Goal: Information Seeking & Learning: Learn about a topic

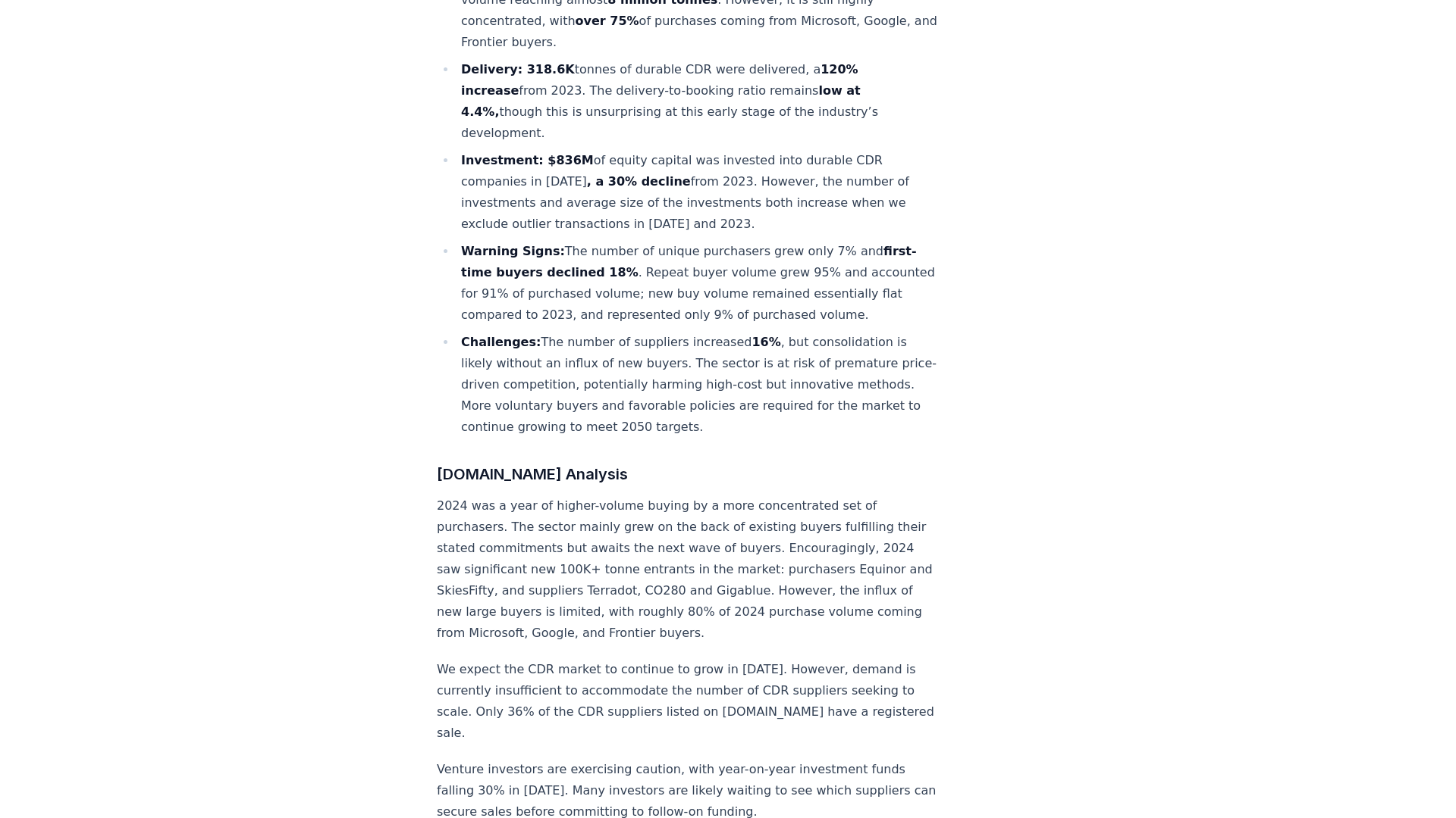
scroll to position [779, 0]
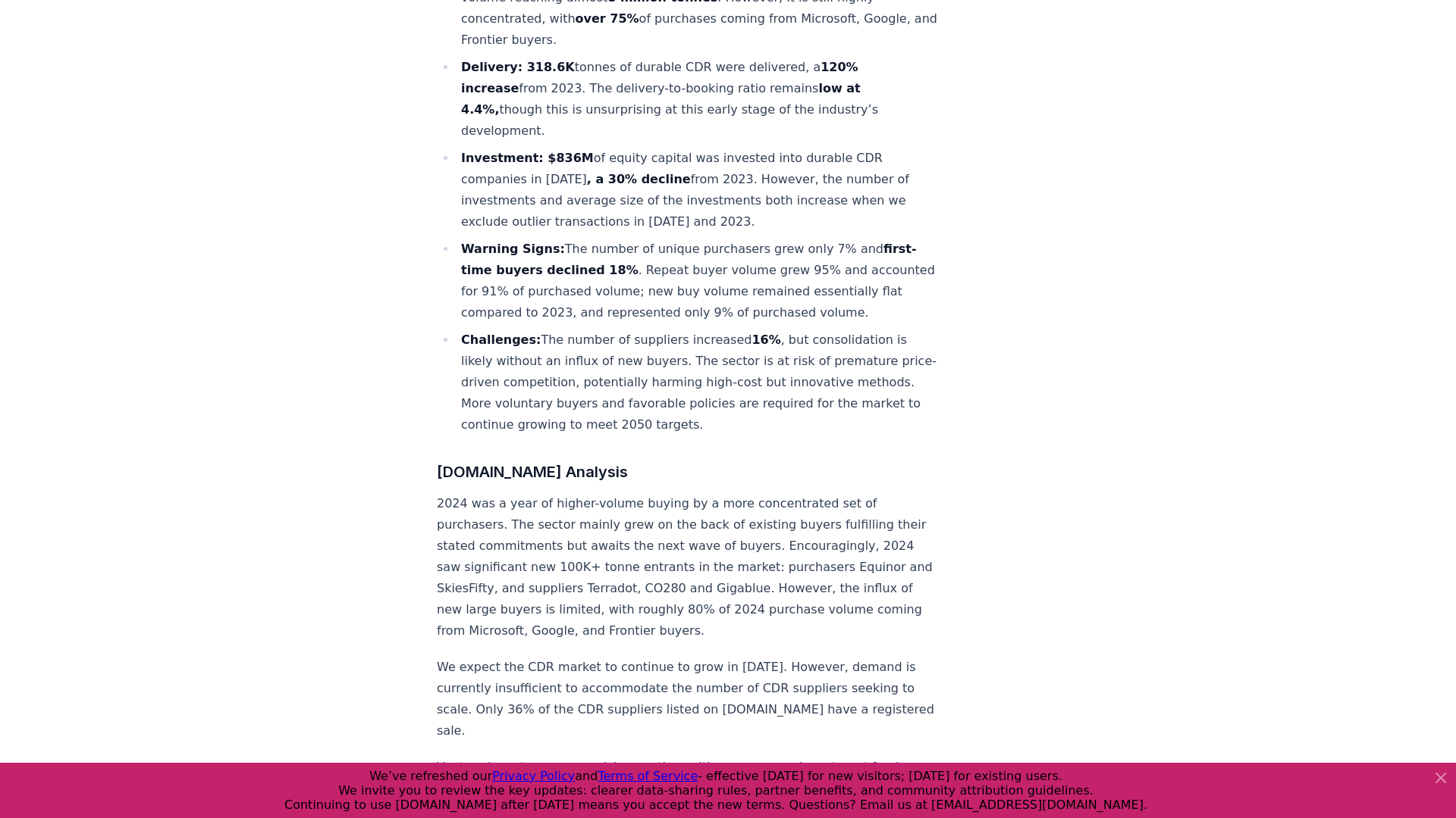
click at [542, 493] on p "2024 was a year of higher-volume buying by a more concentrated set of purchaser…" at bounding box center [687, 567] width 502 height 148
drag, startPoint x: 469, startPoint y: 438, endPoint x: 773, endPoint y: 438, distance: 304.0
click at [774, 493] on p "2024 was a year of higher-volume buying by a more concentrated set of purchaser…" at bounding box center [687, 567] width 502 height 148
click at [773, 493] on p "2024 was a year of higher-volume buying by a more concentrated set of purchaser…" at bounding box center [687, 567] width 502 height 148
drag, startPoint x: 621, startPoint y: 438, endPoint x: 883, endPoint y: 437, distance: 262.0
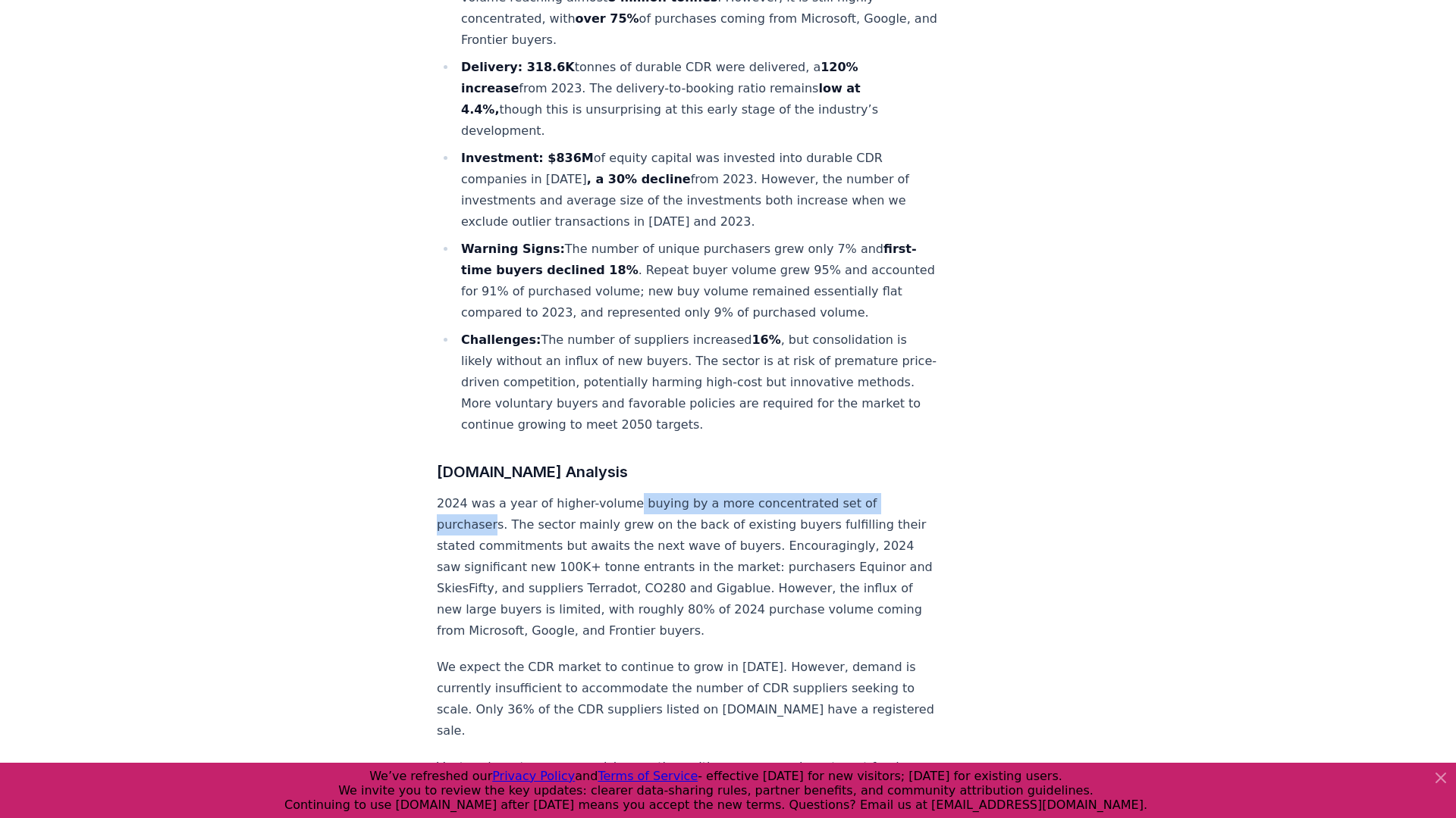
click at [886, 493] on p "2024 was a year of higher-volume buying by a more concentrated set of purchaser…" at bounding box center [687, 567] width 502 height 148
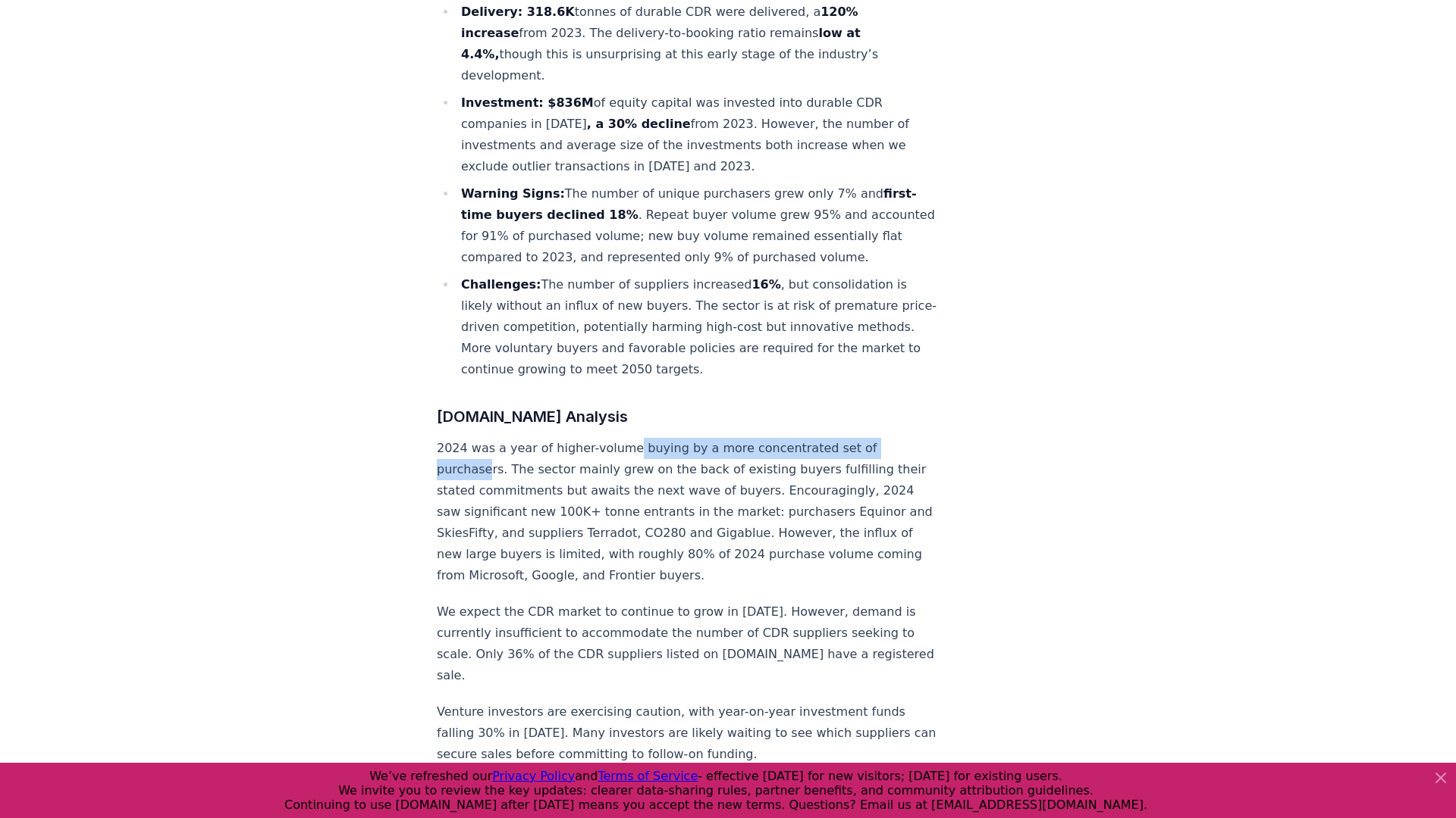
scroll to position [857, 0]
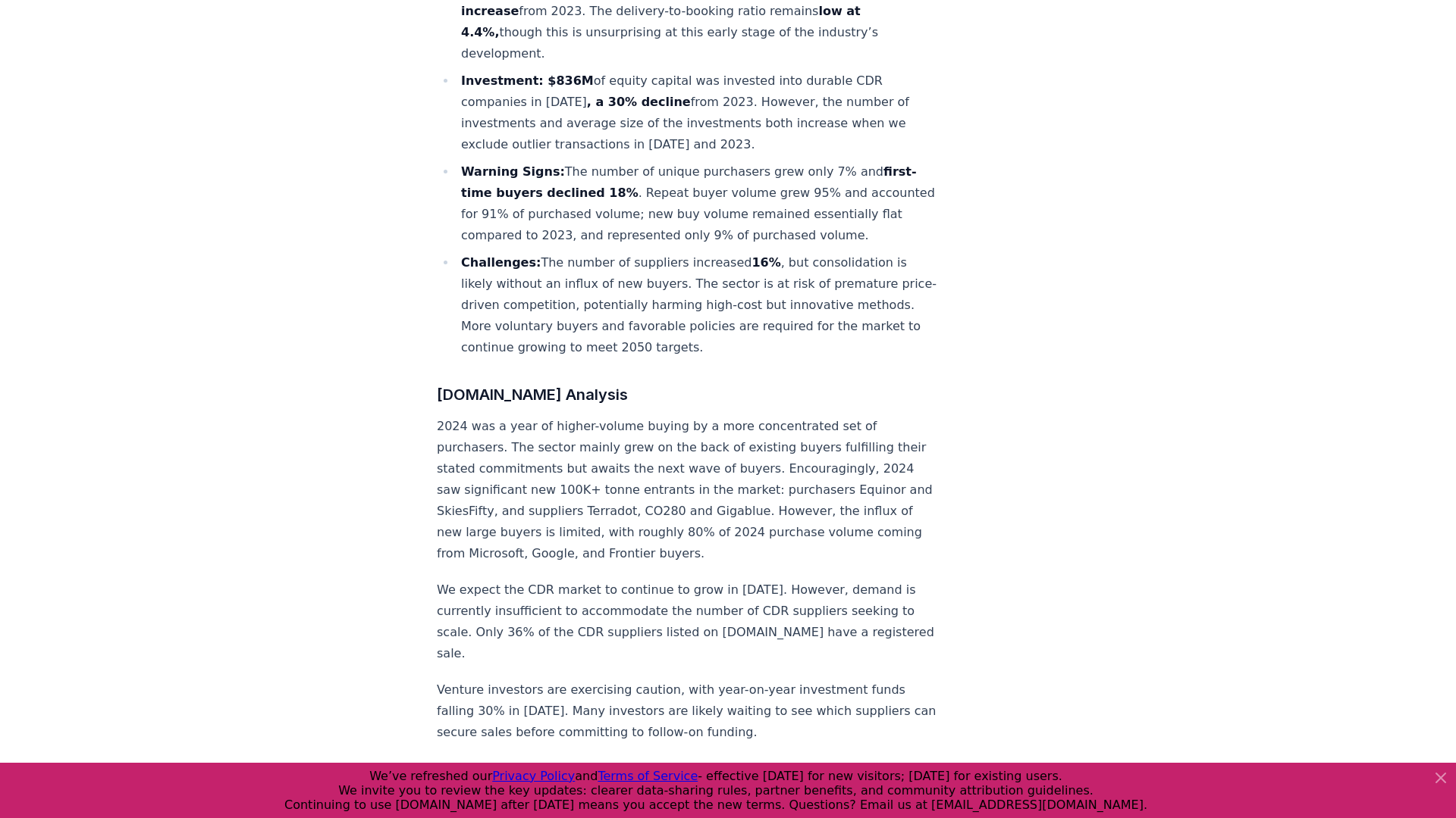
click at [904, 416] on p "2024 was a year of higher-volume buying by a more concentrated set of purchaser…" at bounding box center [687, 490] width 502 height 148
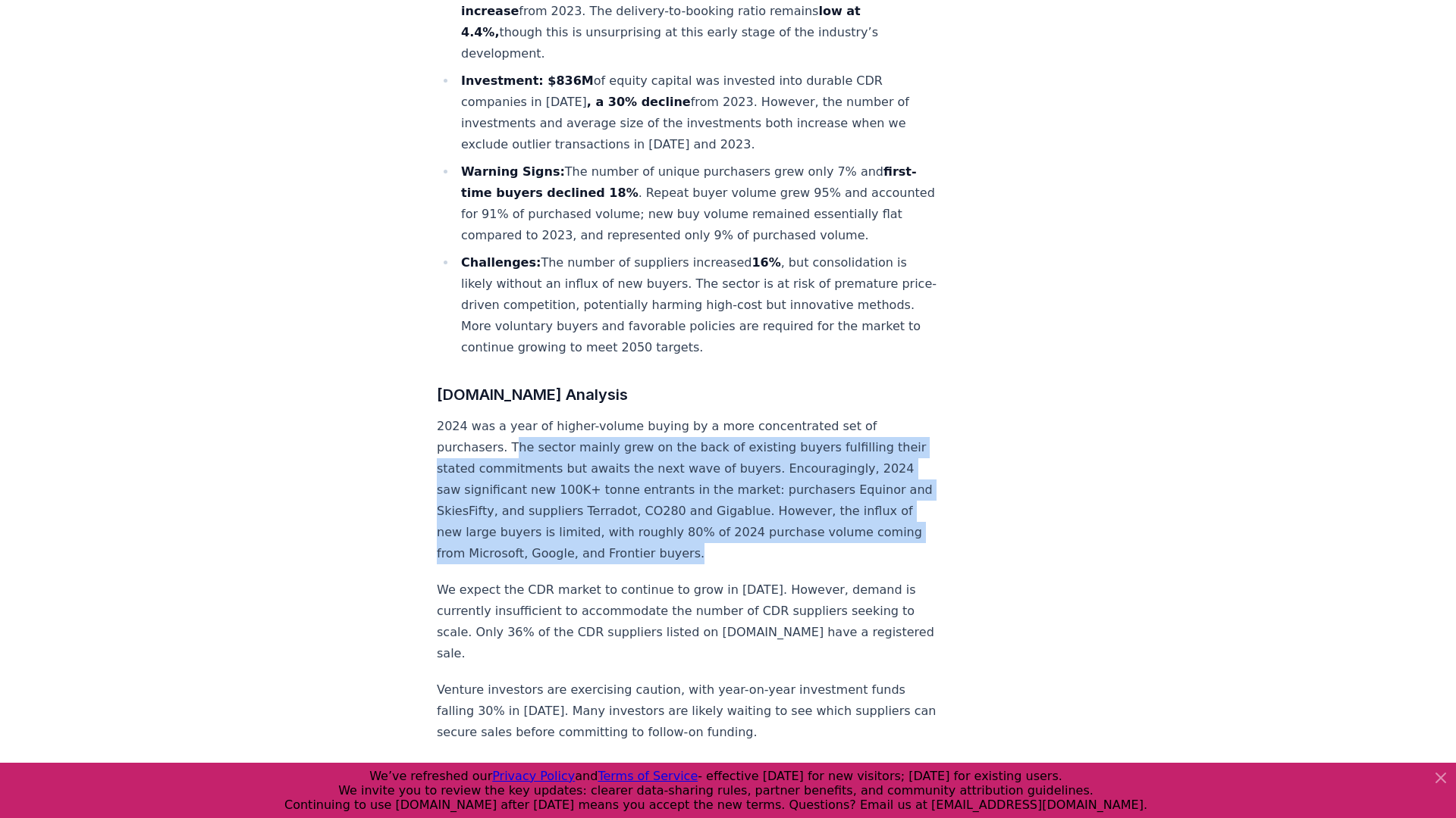
drag, startPoint x: 908, startPoint y: 357, endPoint x: 827, endPoint y: 469, distance: 138.2
click at [827, 468] on p "2024 was a year of higher-volume buying by a more concentrated set of purchaser…" at bounding box center [687, 490] width 502 height 148
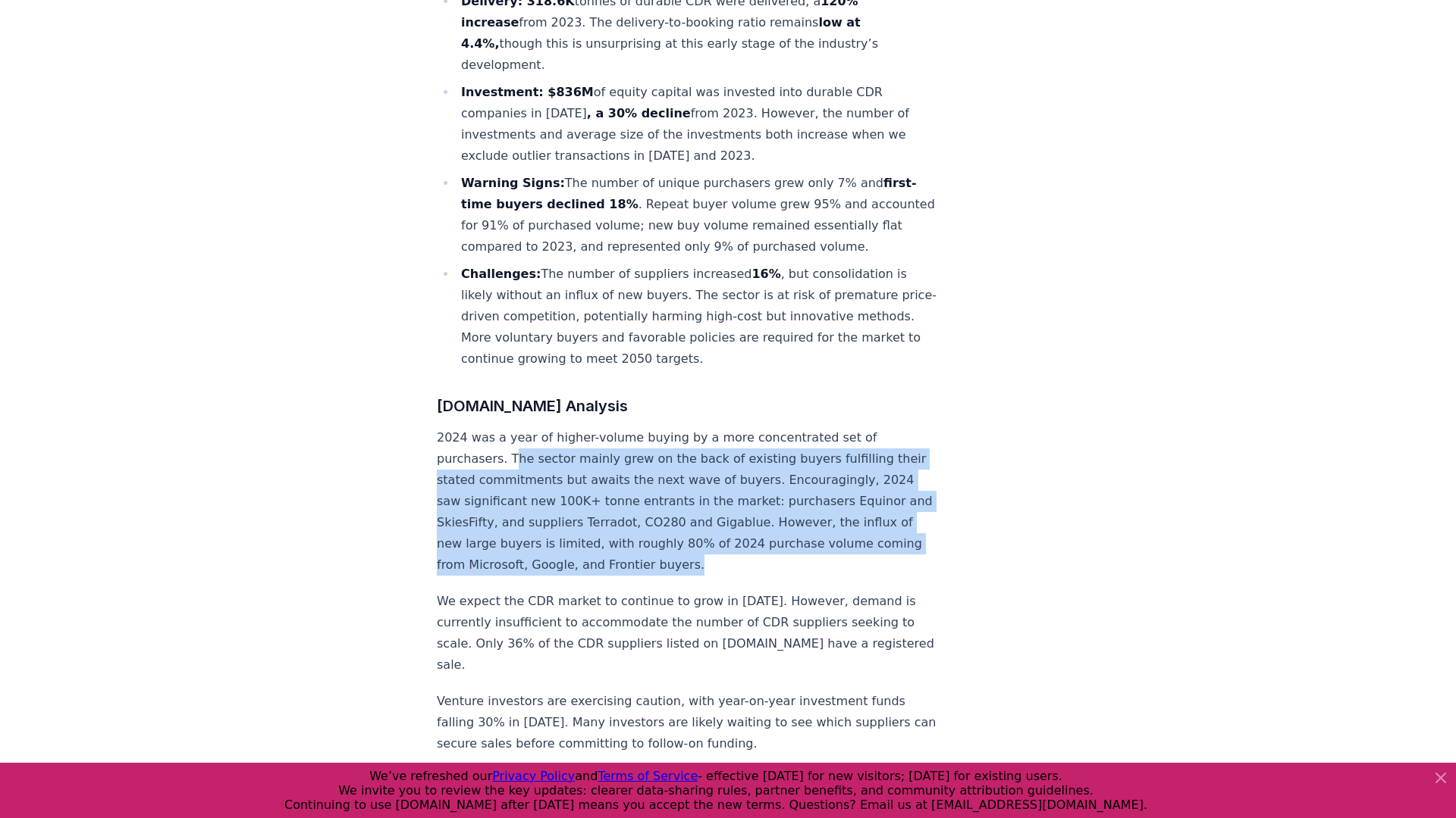
scroll to position [850, 0]
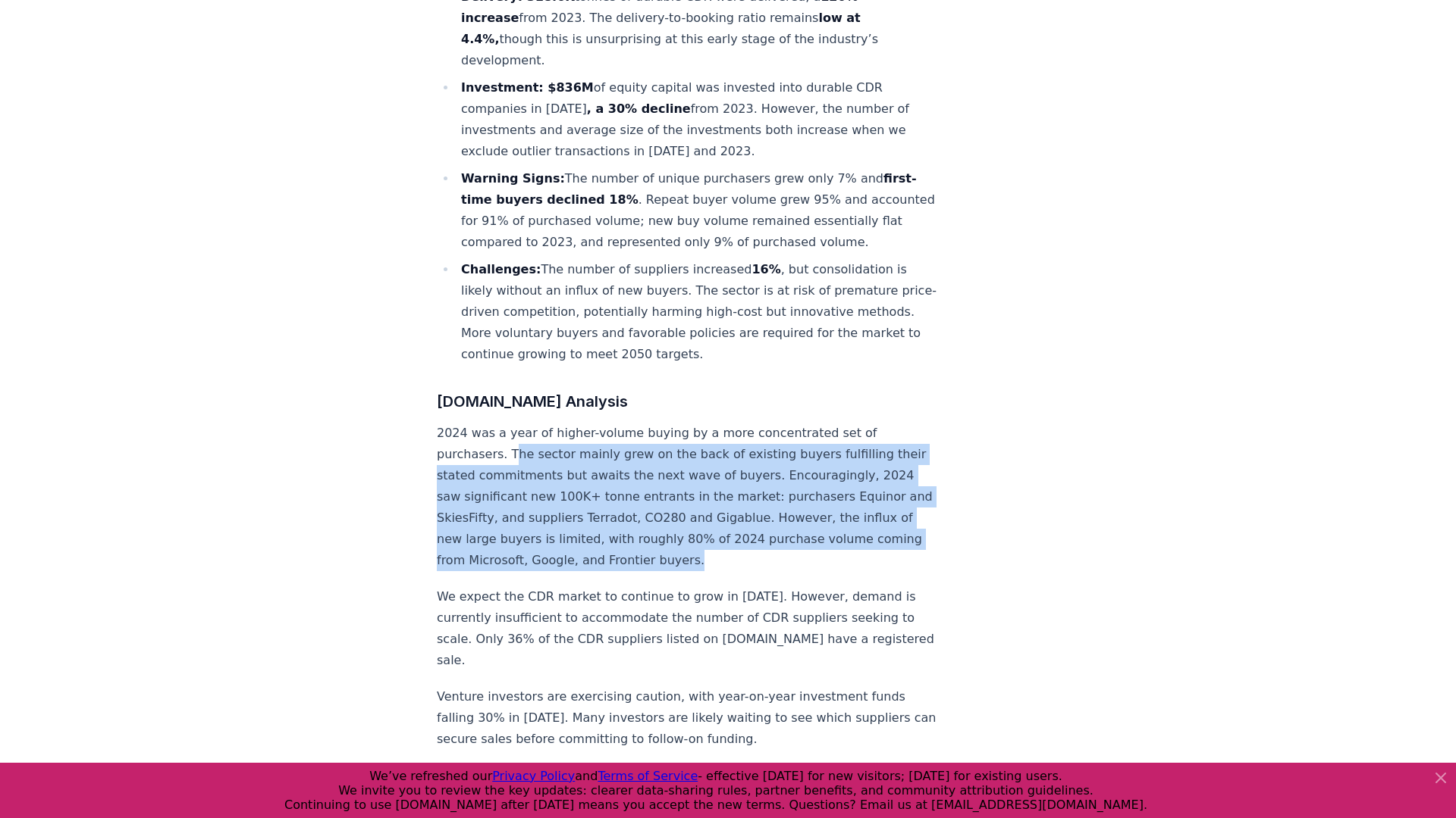
click at [835, 475] on p "2024 was a year of higher-volume buying by a more concentrated set of purchaser…" at bounding box center [687, 497] width 502 height 148
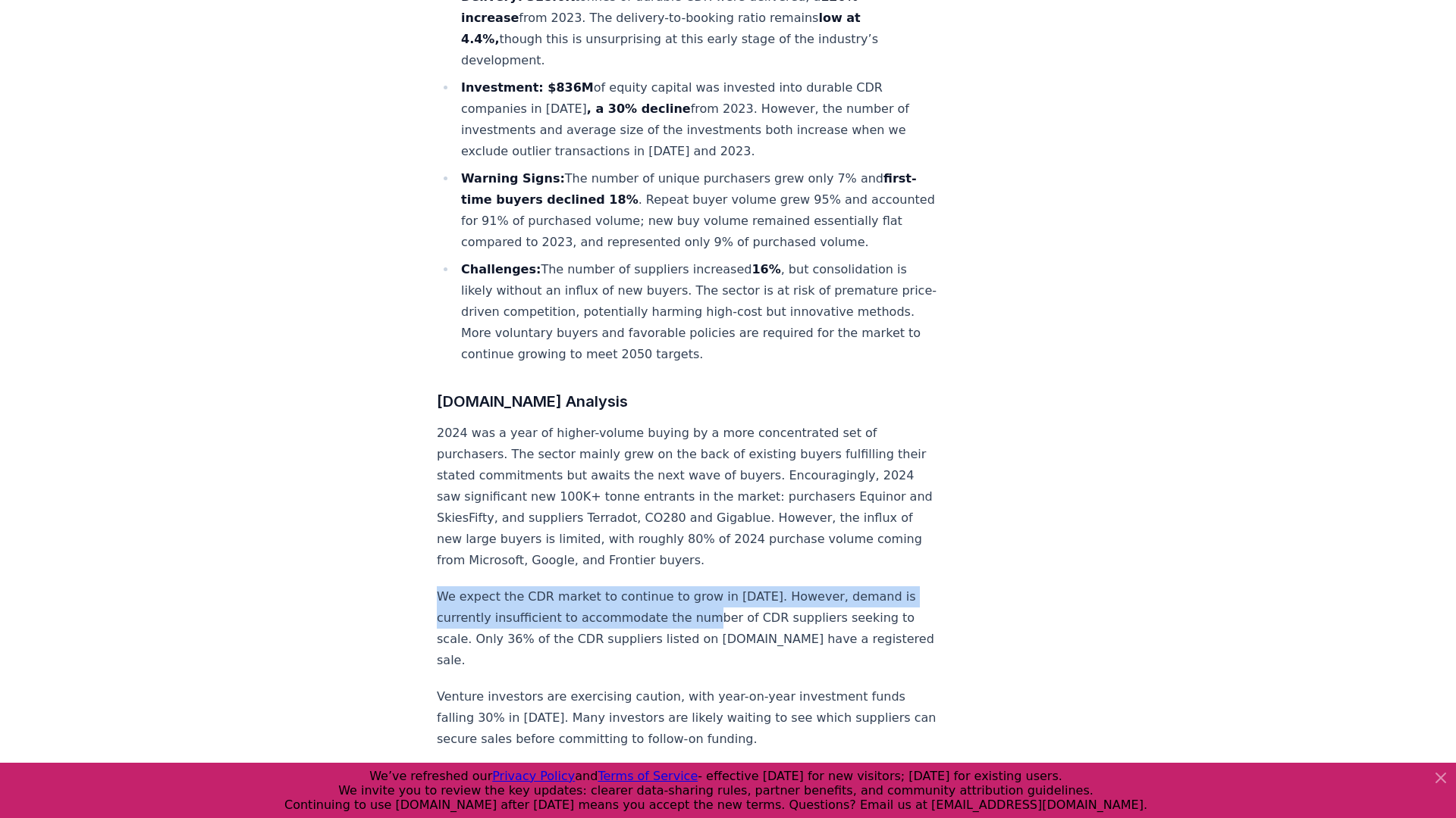
drag, startPoint x: 434, startPoint y: 513, endPoint x: 662, endPoint y: 529, distance: 228.6
click at [662, 587] on p "We expect the CDR market to continue to grow in [DATE]. However, demand is curr…" at bounding box center [687, 629] width 502 height 85
drag, startPoint x: 504, startPoint y: 513, endPoint x: 804, endPoint y: 527, distance: 300.3
click at [805, 587] on p "We expect the CDR market to continue to grow in [DATE]. However, demand is curr…" at bounding box center [687, 629] width 502 height 85
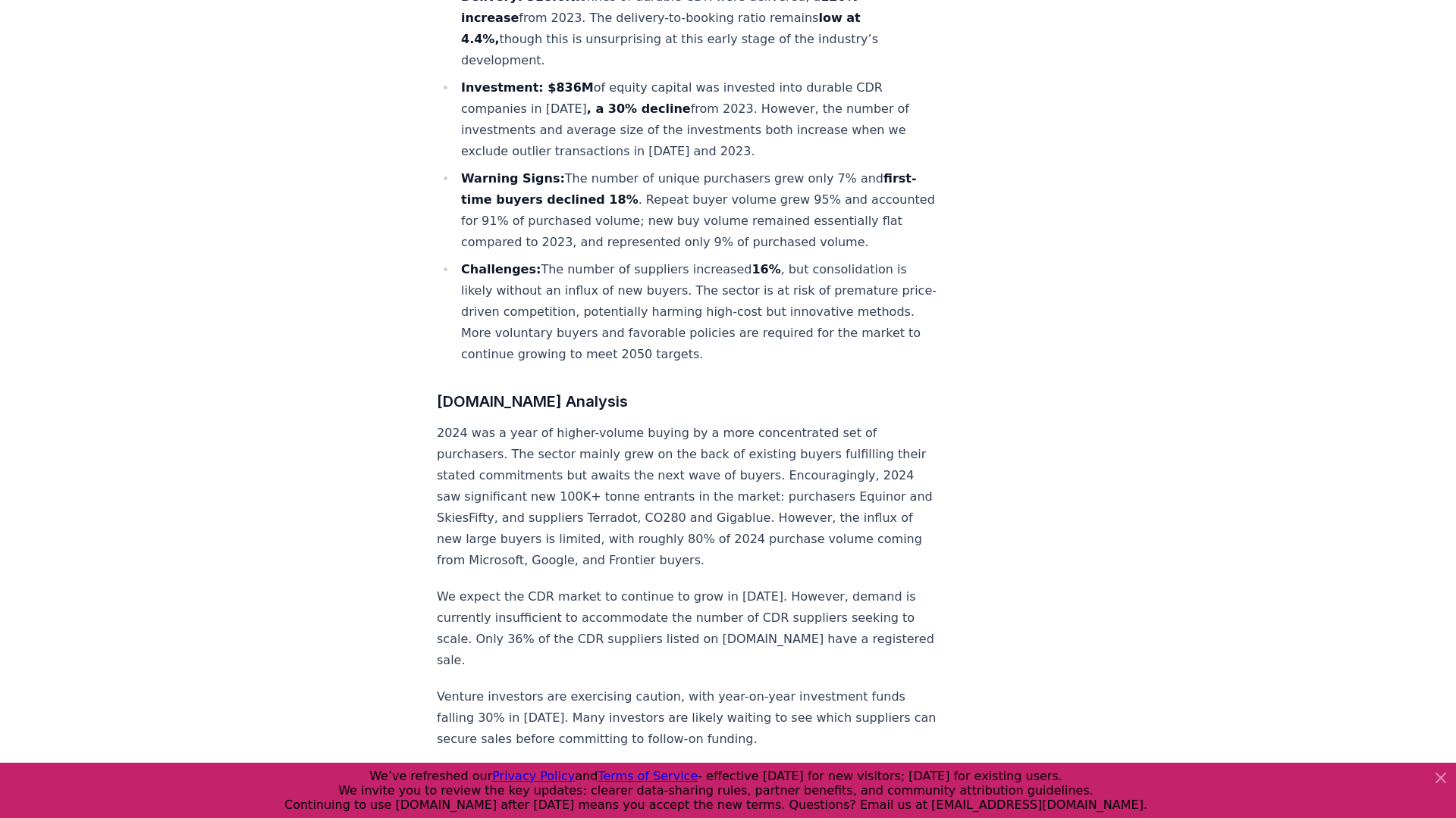
click at [791, 587] on p "We expect the CDR market to continue to grow in [DATE]. However, demand is curr…" at bounding box center [687, 629] width 502 height 85
drag, startPoint x: 746, startPoint y: 528, endPoint x: 871, endPoint y: 528, distance: 125.0
click at [873, 587] on p "We expect the CDR market to continue to grow in [DATE]. However, demand is curr…" at bounding box center [687, 629] width 502 height 85
drag, startPoint x: 855, startPoint y: 530, endPoint x: 962, endPoint y: 535, distance: 107.1
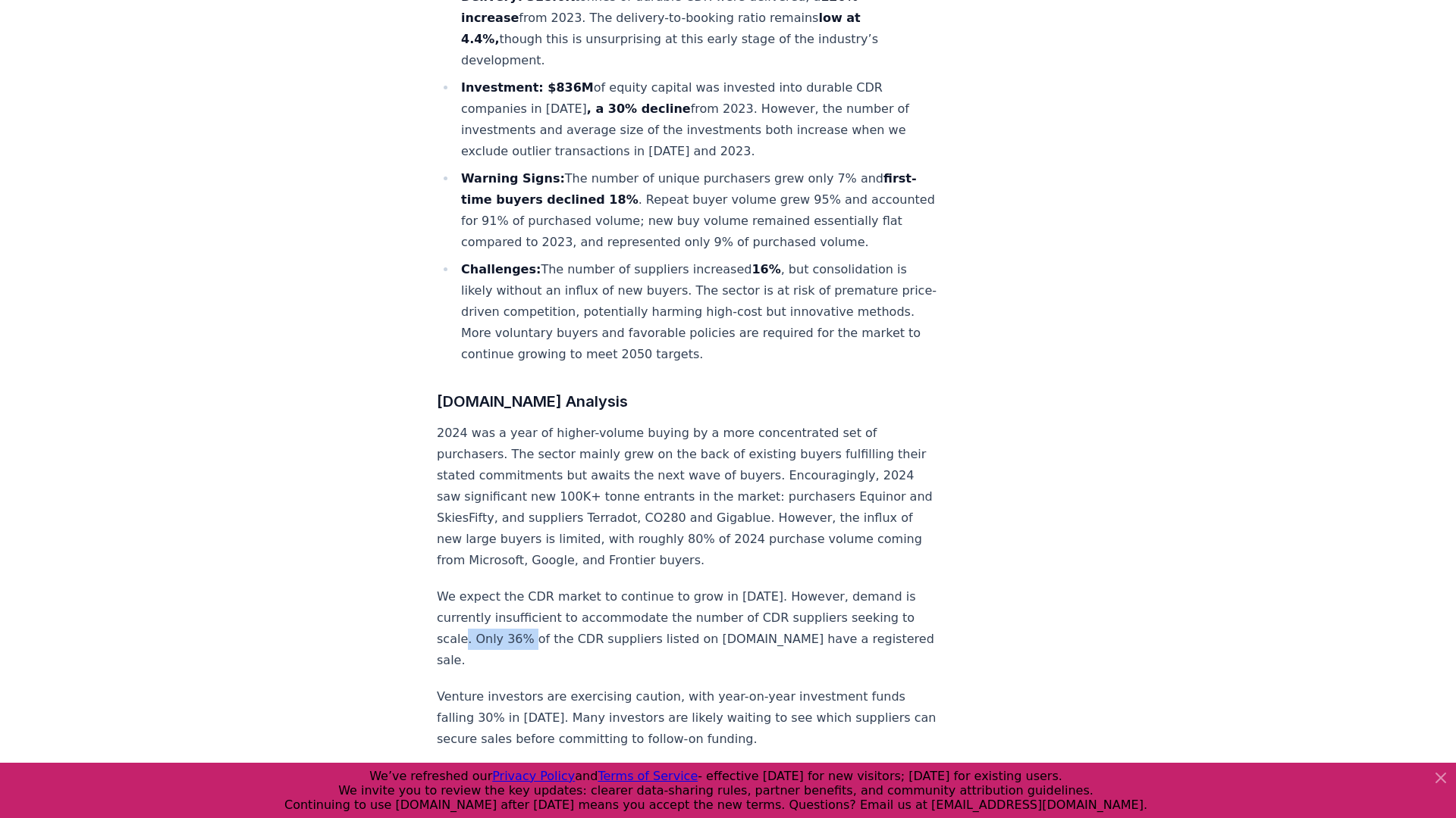
drag, startPoint x: 587, startPoint y: 591, endPoint x: 483, endPoint y: 611, distance: 105.9
click at [482, 687] on p "Venture investors are exercising caution, with year-on-year investment funds fa…" at bounding box center [687, 718] width 502 height 64
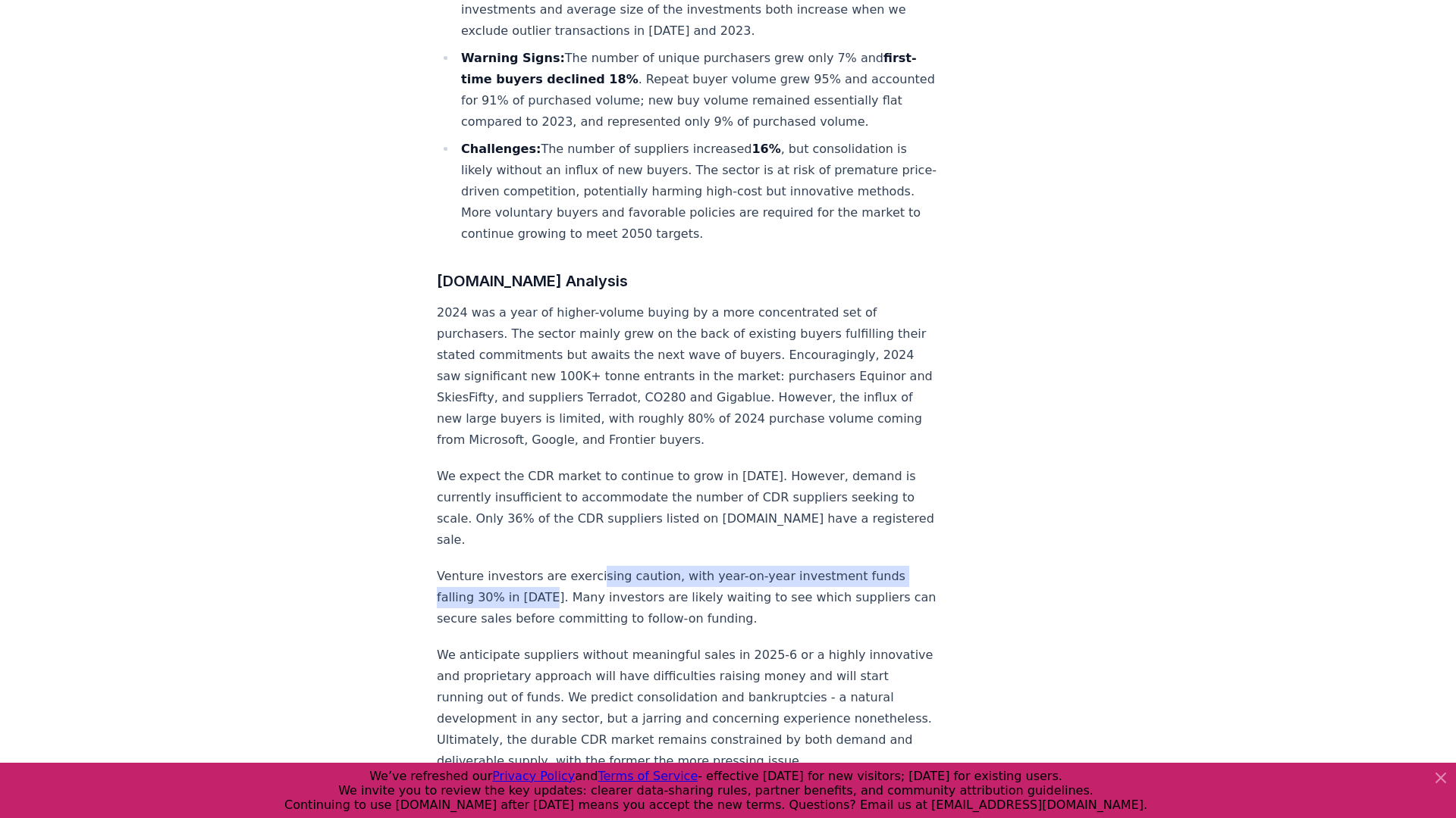
scroll to position [971, 0]
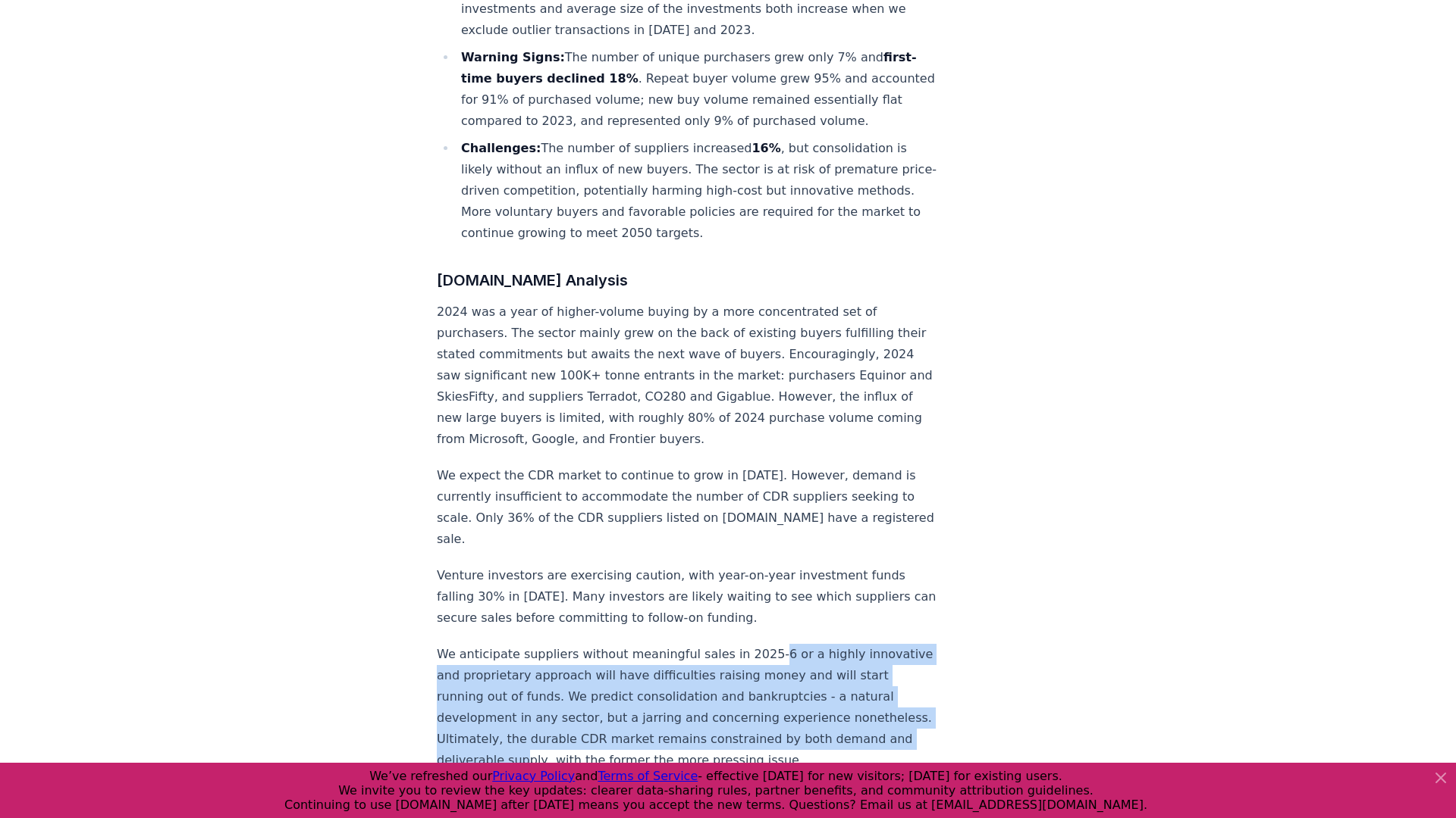
drag, startPoint x: 755, startPoint y: 542, endPoint x: 750, endPoint y: 625, distance: 83.2
click at [750, 644] on p "We anticipate suppliers without meaningful sales in 2025-6 or a highly innovati…" at bounding box center [687, 707] width 502 height 127
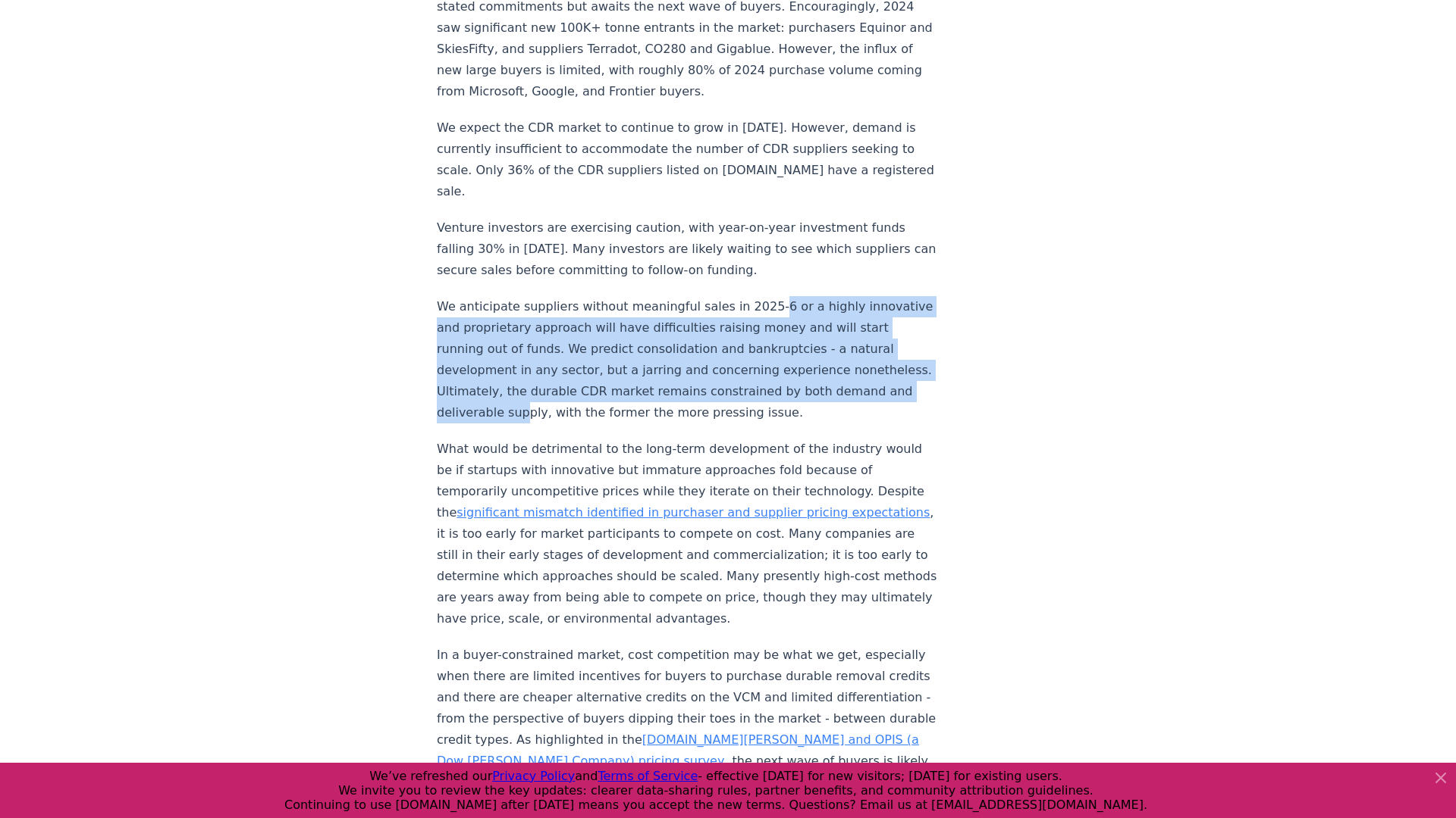
scroll to position [1323, 0]
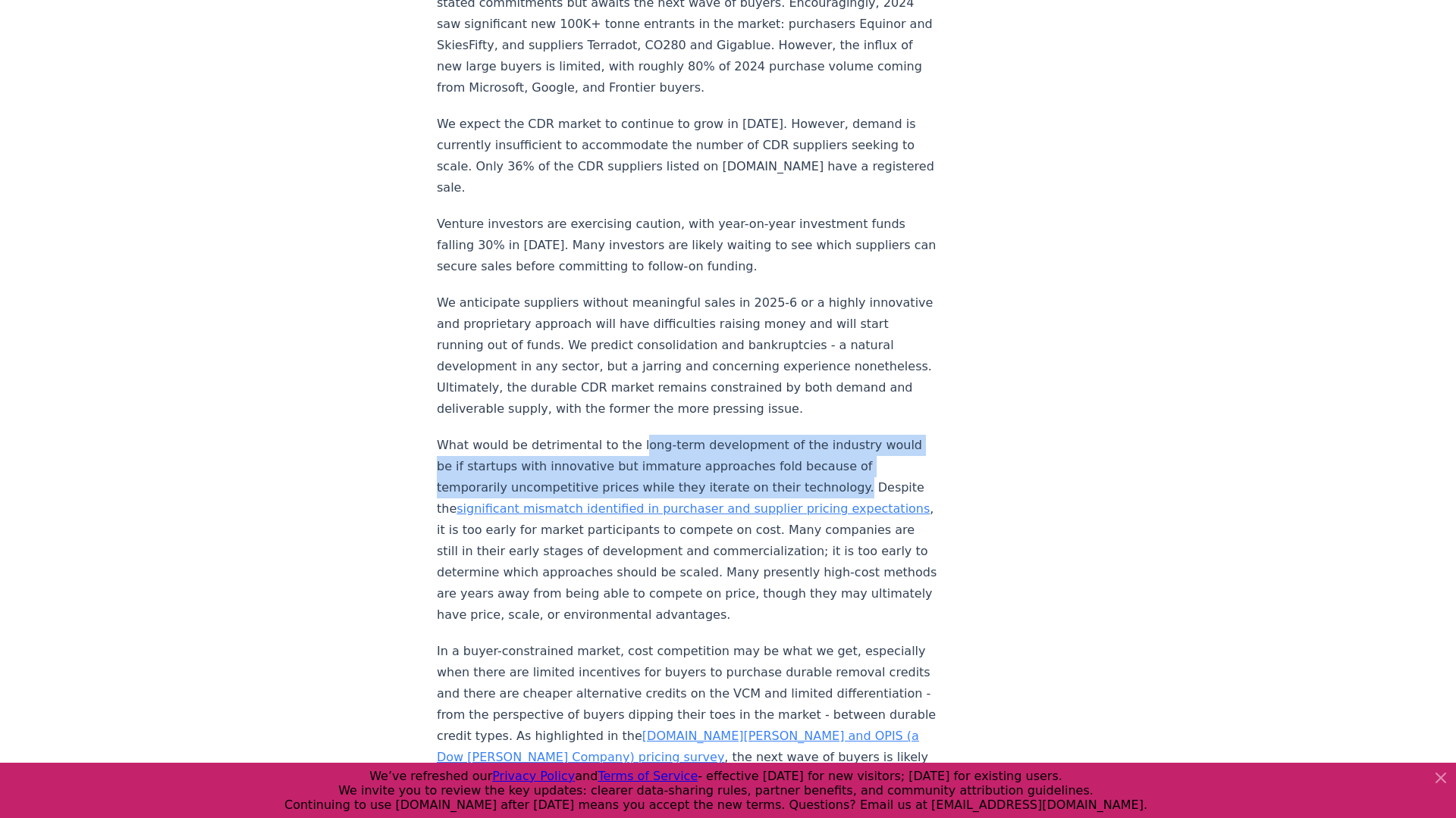
drag, startPoint x: 625, startPoint y: 331, endPoint x: 762, endPoint y: 386, distance: 147.6
click at [762, 435] on p "What would be detrimental to the long-term development of the industry would be…" at bounding box center [687, 530] width 502 height 191
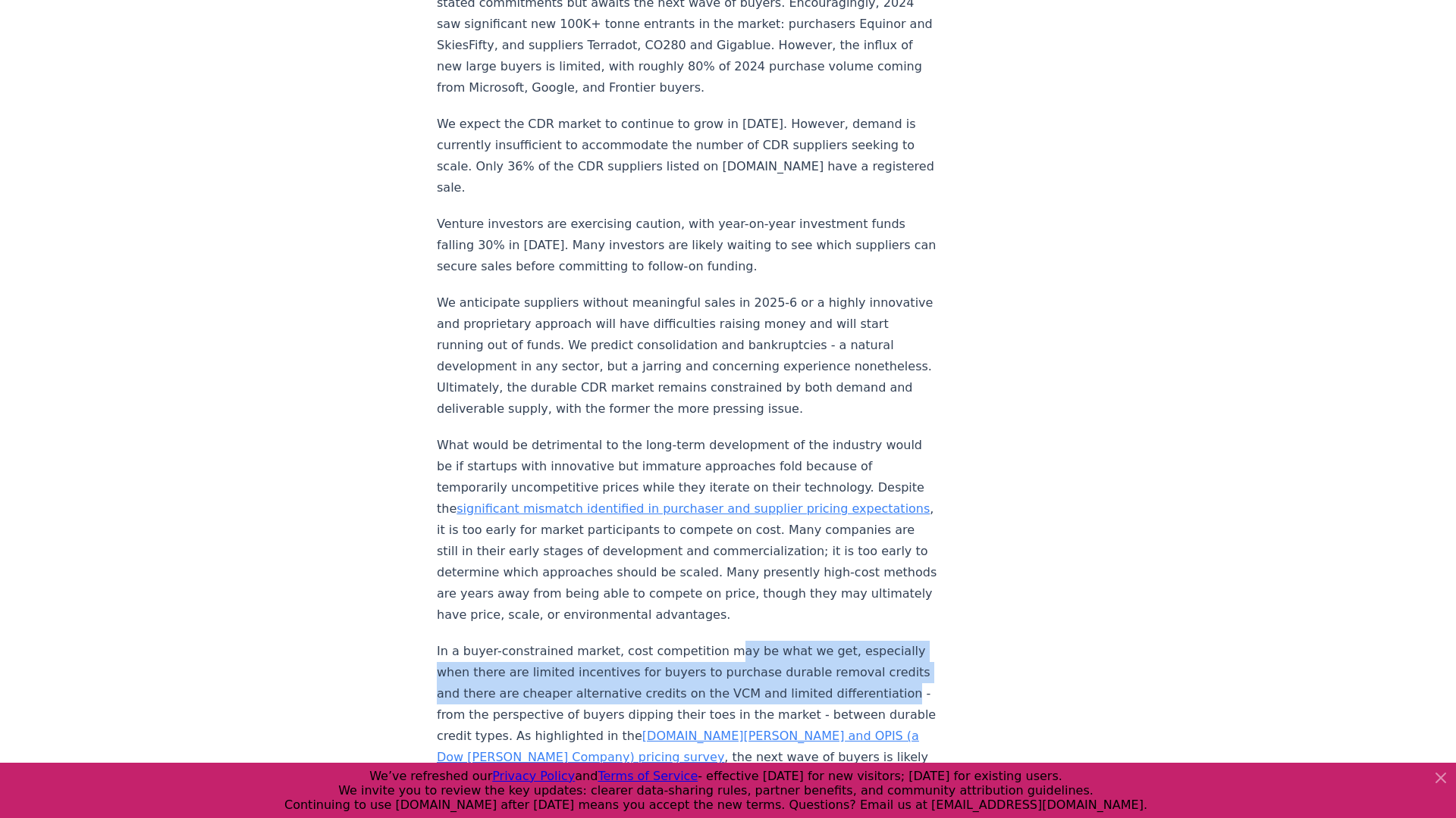
drag, startPoint x: 712, startPoint y: 520, endPoint x: 791, endPoint y: 569, distance: 93.0
click at [792, 641] on p "In a buyer-constrained market, cost competition may be what we get, especially …" at bounding box center [687, 757] width 502 height 233
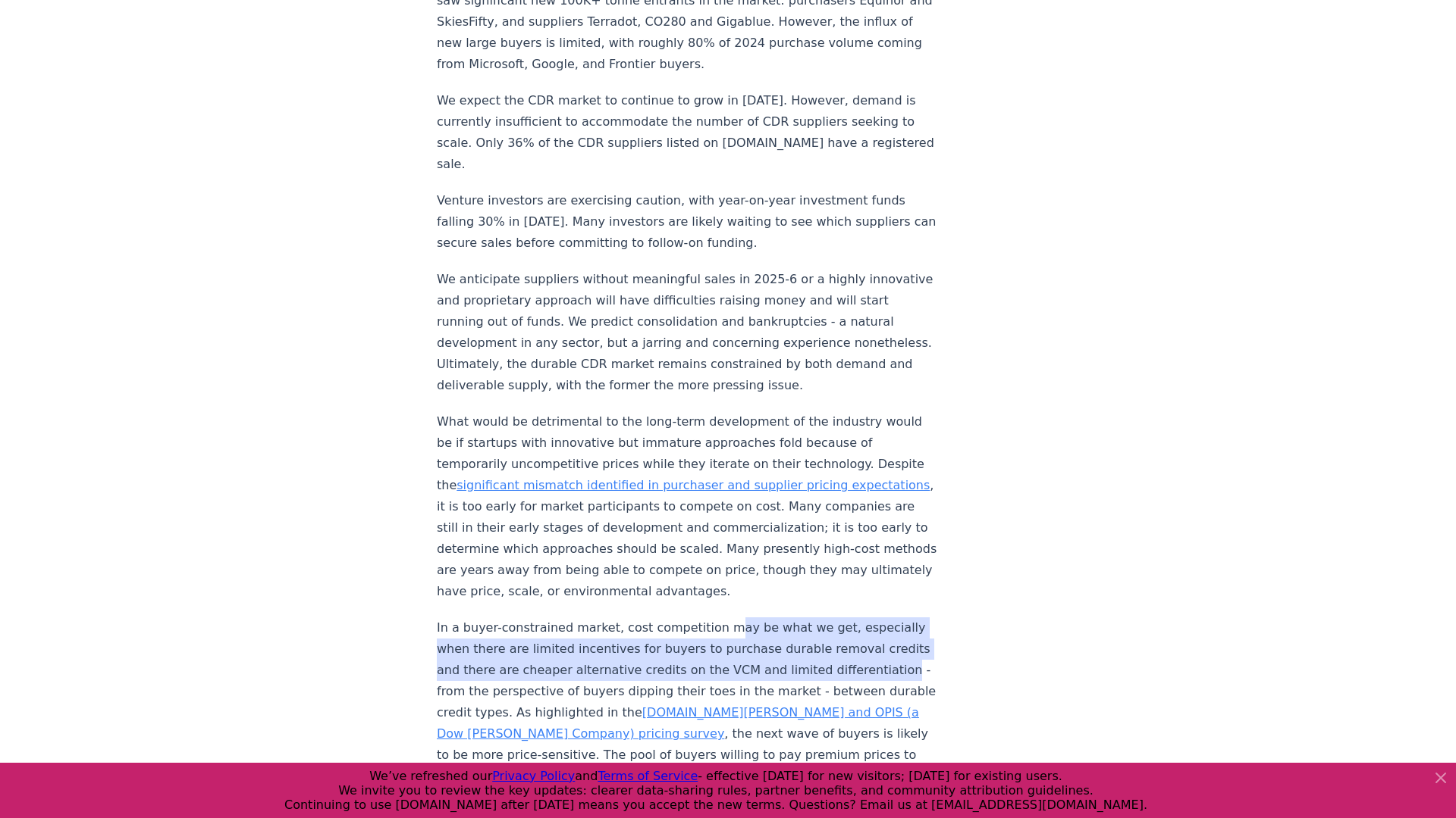
scroll to position [1349, 0]
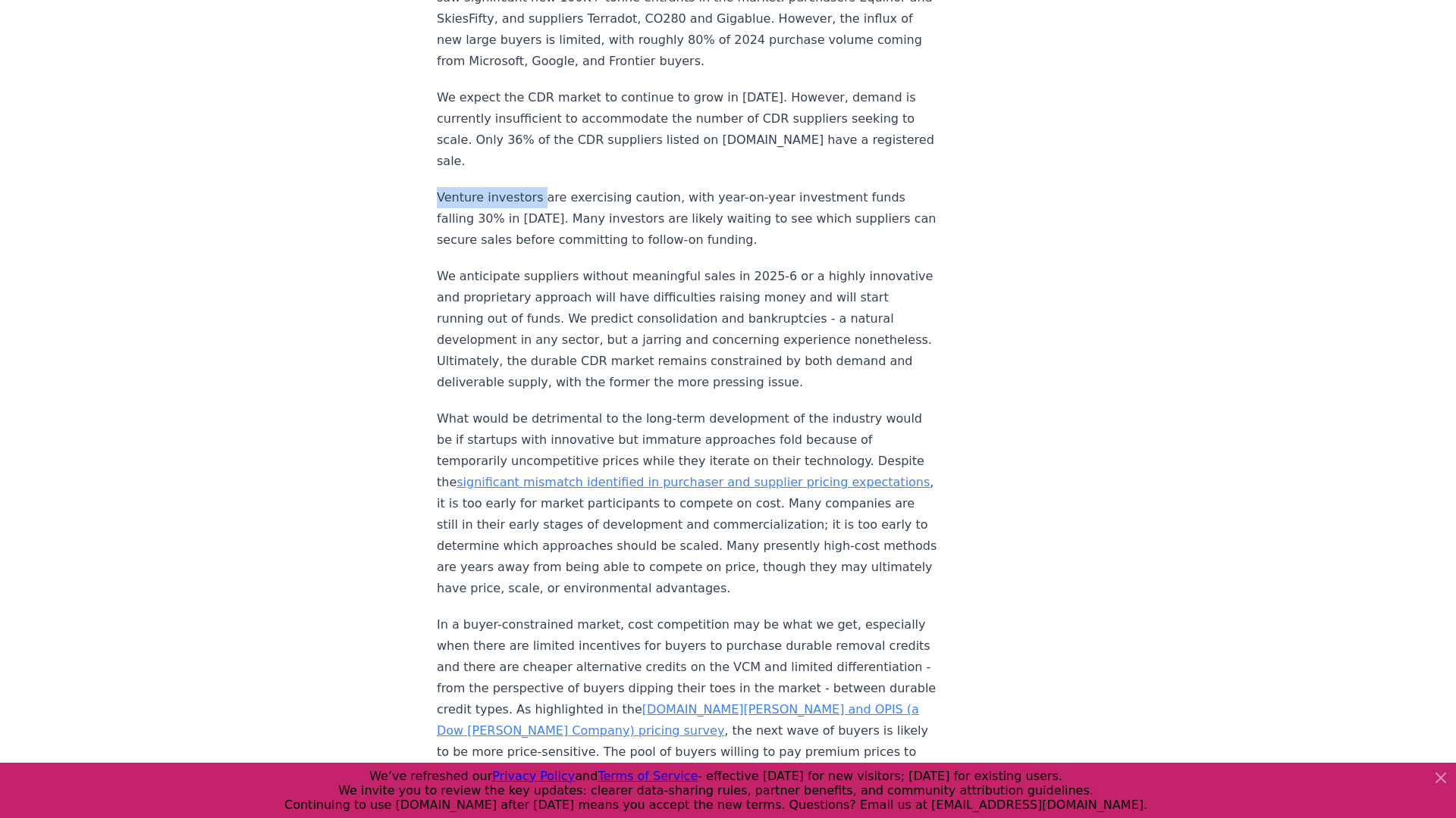
drag, startPoint x: 434, startPoint y: 88, endPoint x: 538, endPoint y: 88, distance: 104.0
copy p "Venture investors"
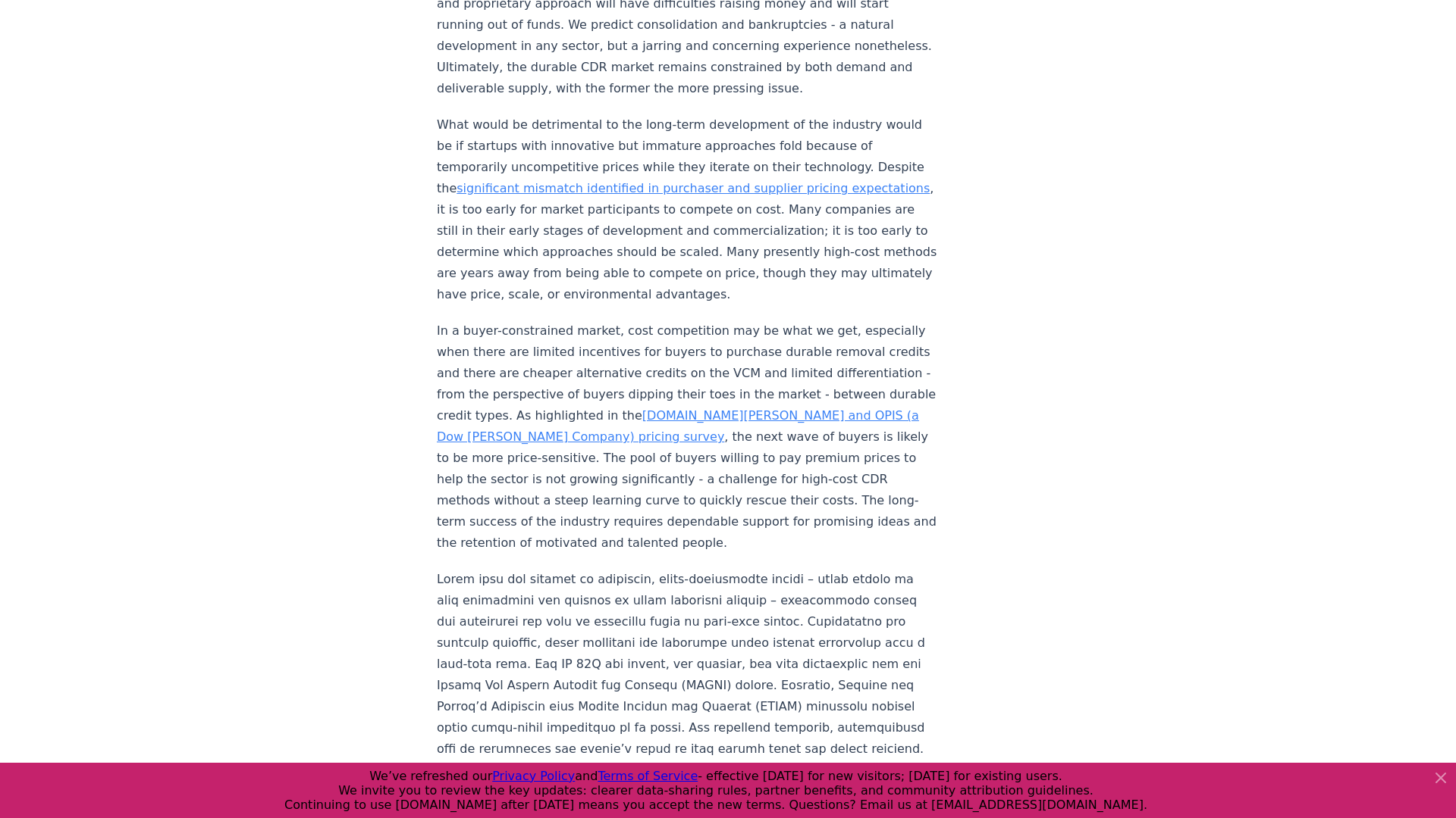
scroll to position [1627, 0]
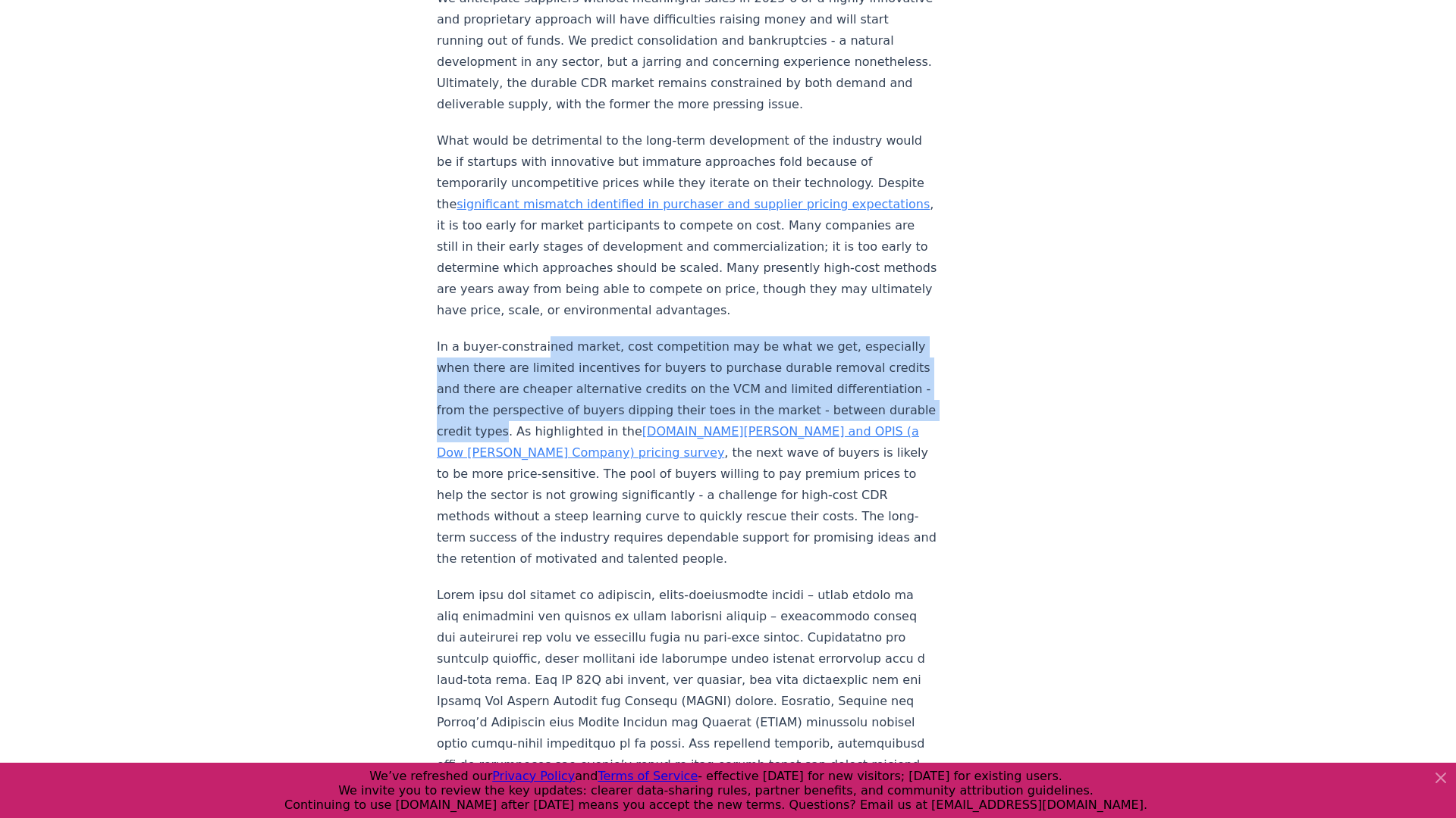
drag, startPoint x: 541, startPoint y: 216, endPoint x: 834, endPoint y: 273, distance: 298.5
click at [835, 337] on p "In a buyer-constrained market, cost competition may be what we get, especially …" at bounding box center [687, 453] width 502 height 233
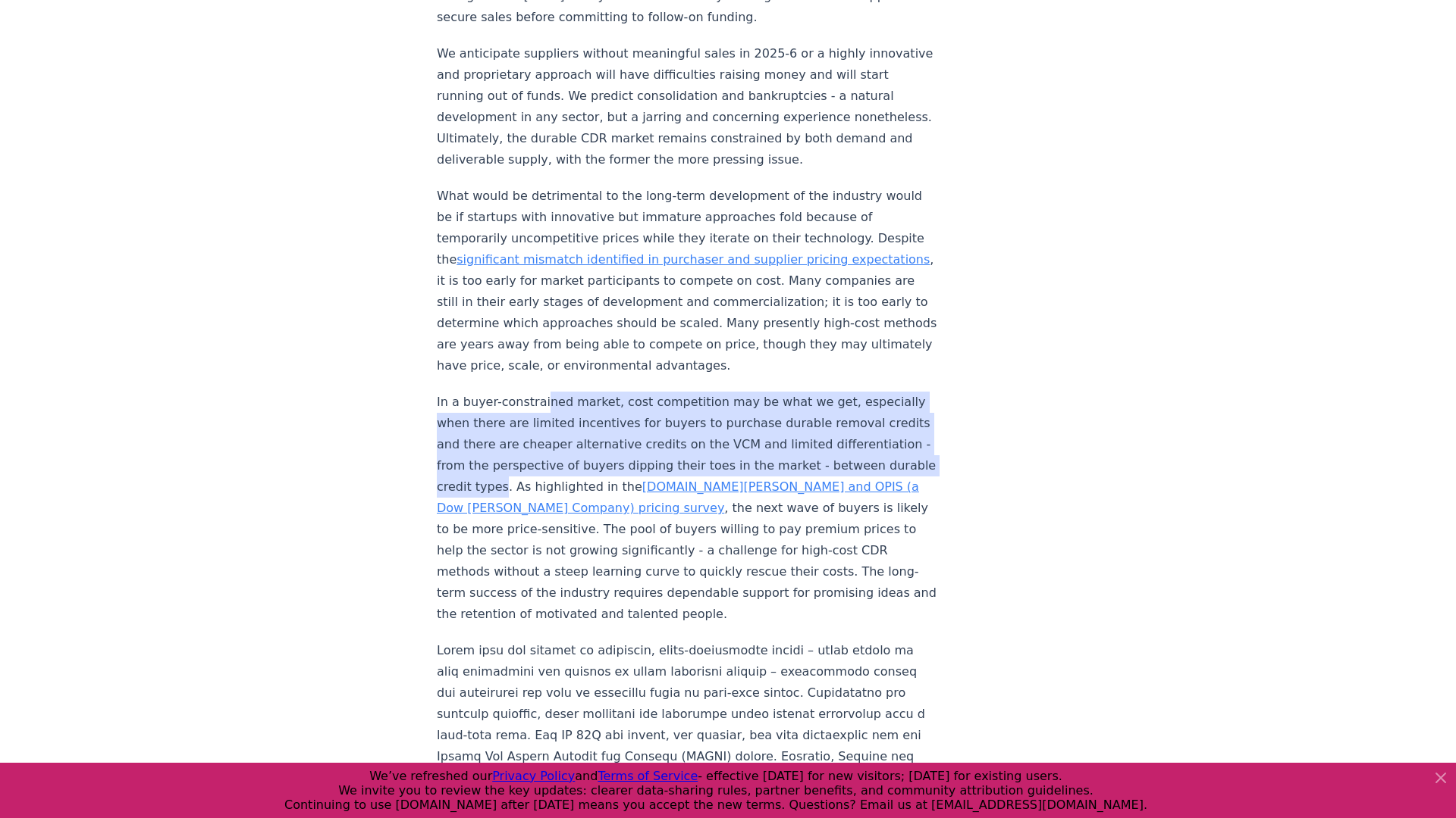
scroll to position [1571, 0]
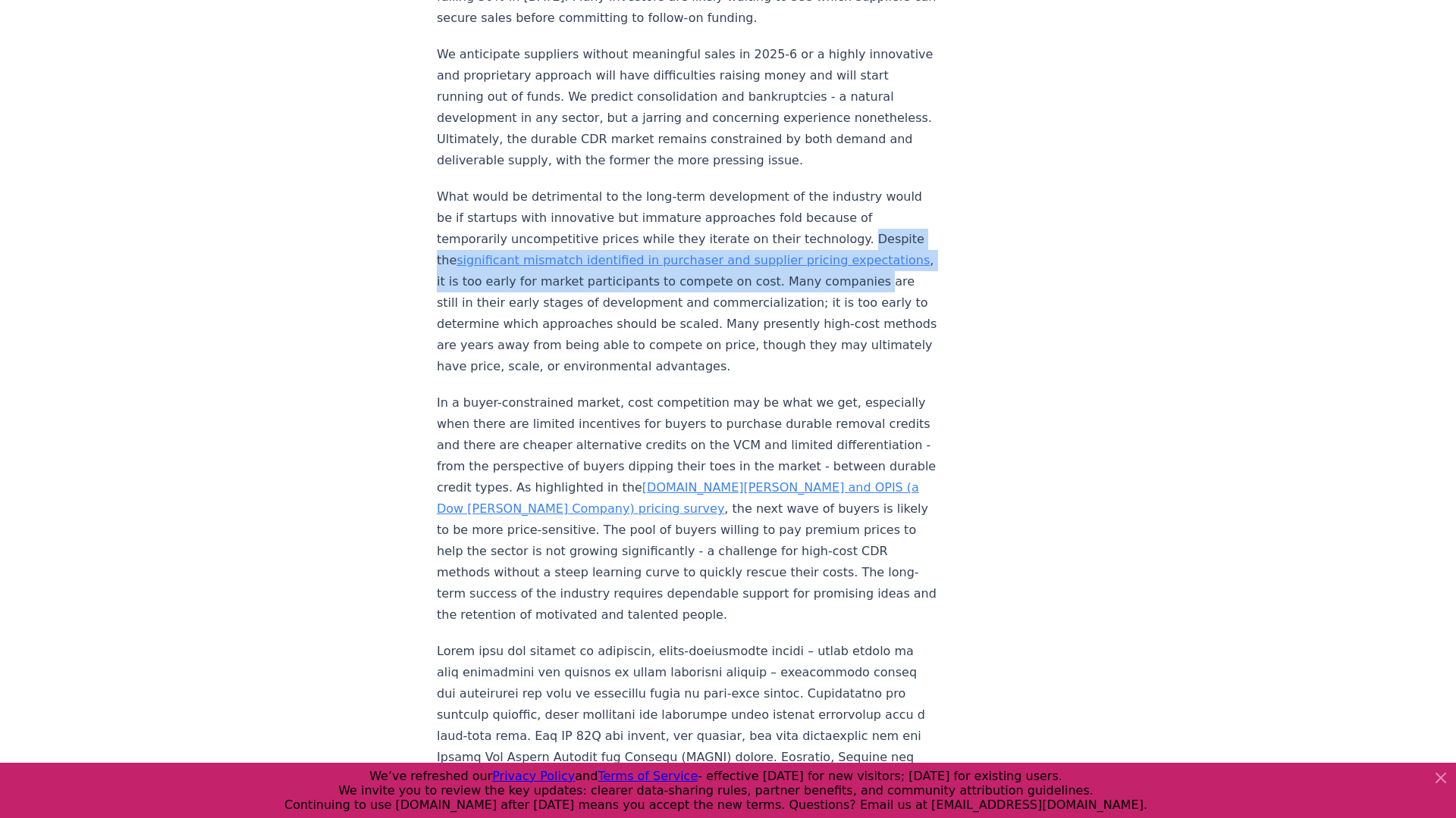
drag, startPoint x: 766, startPoint y: 130, endPoint x: 758, endPoint y: 172, distance: 42.8
click at [758, 186] on p "What would be detrimental to the long-term development of the industry would be…" at bounding box center [687, 282] width 502 height 191
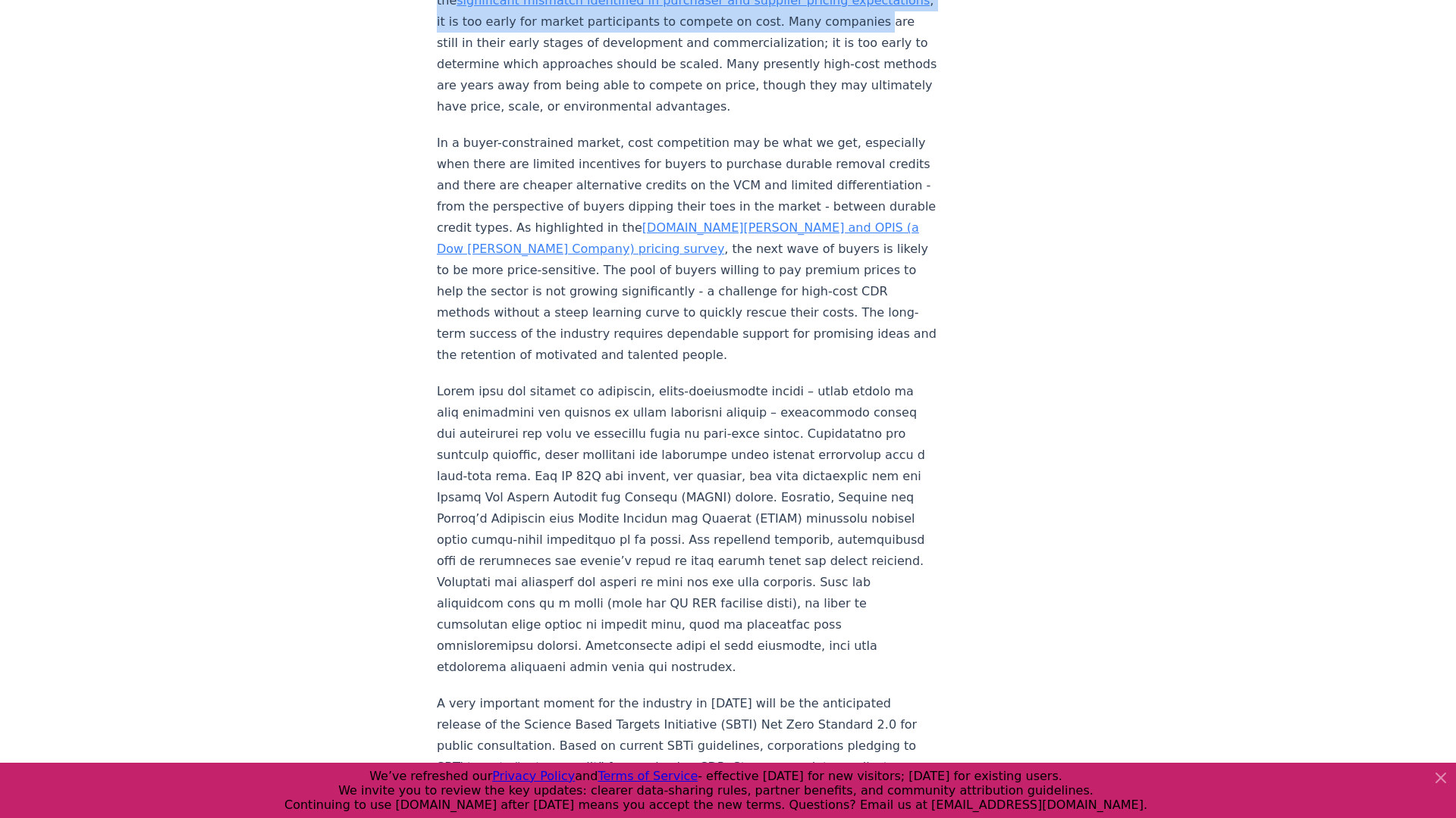
scroll to position [1827, 0]
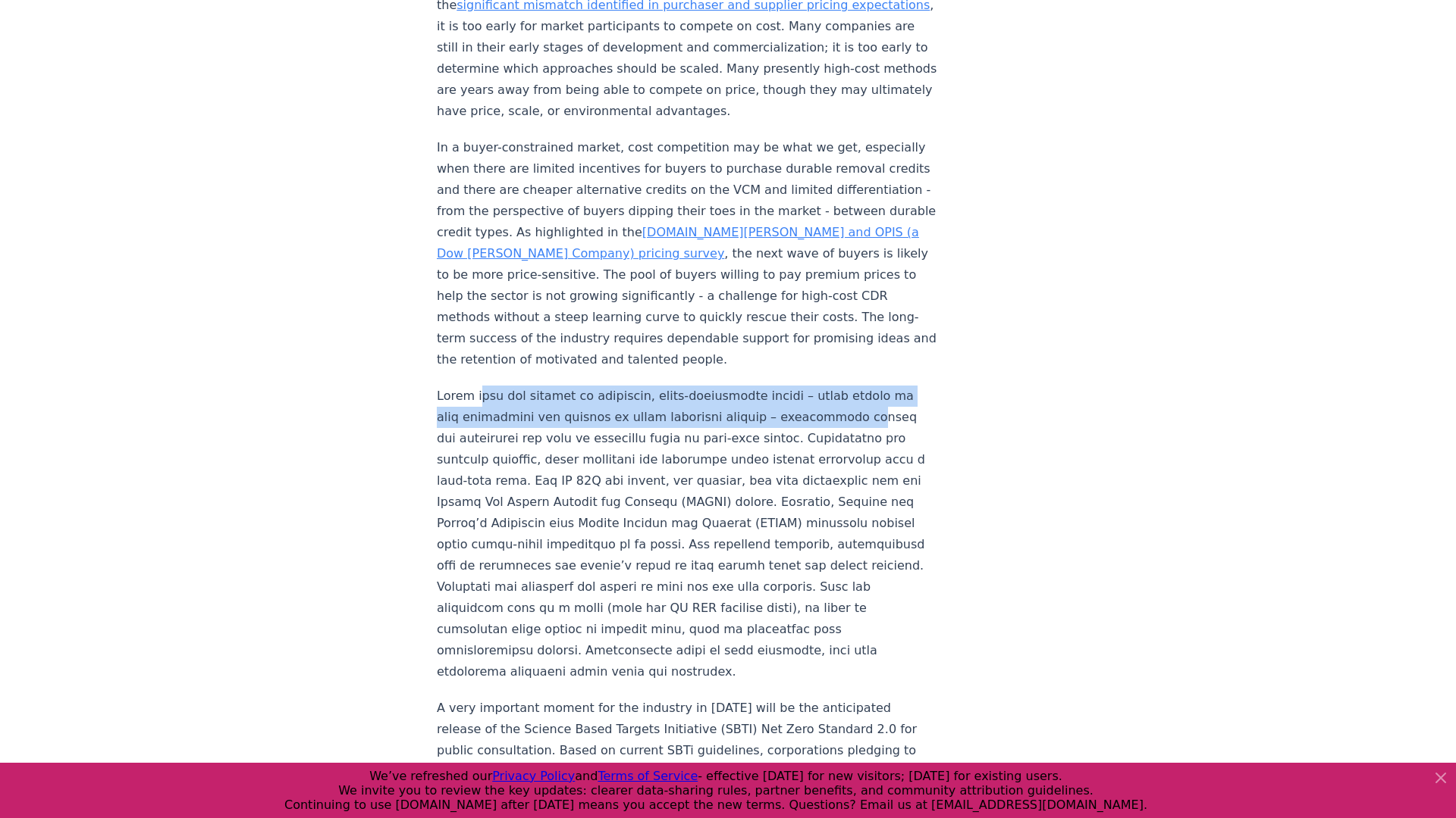
drag, startPoint x: 473, startPoint y: 239, endPoint x: 800, endPoint y: 270, distance: 328.5
click at [800, 386] on p at bounding box center [687, 535] width 502 height 297
click at [780, 386] on p at bounding box center [687, 535] width 502 height 297
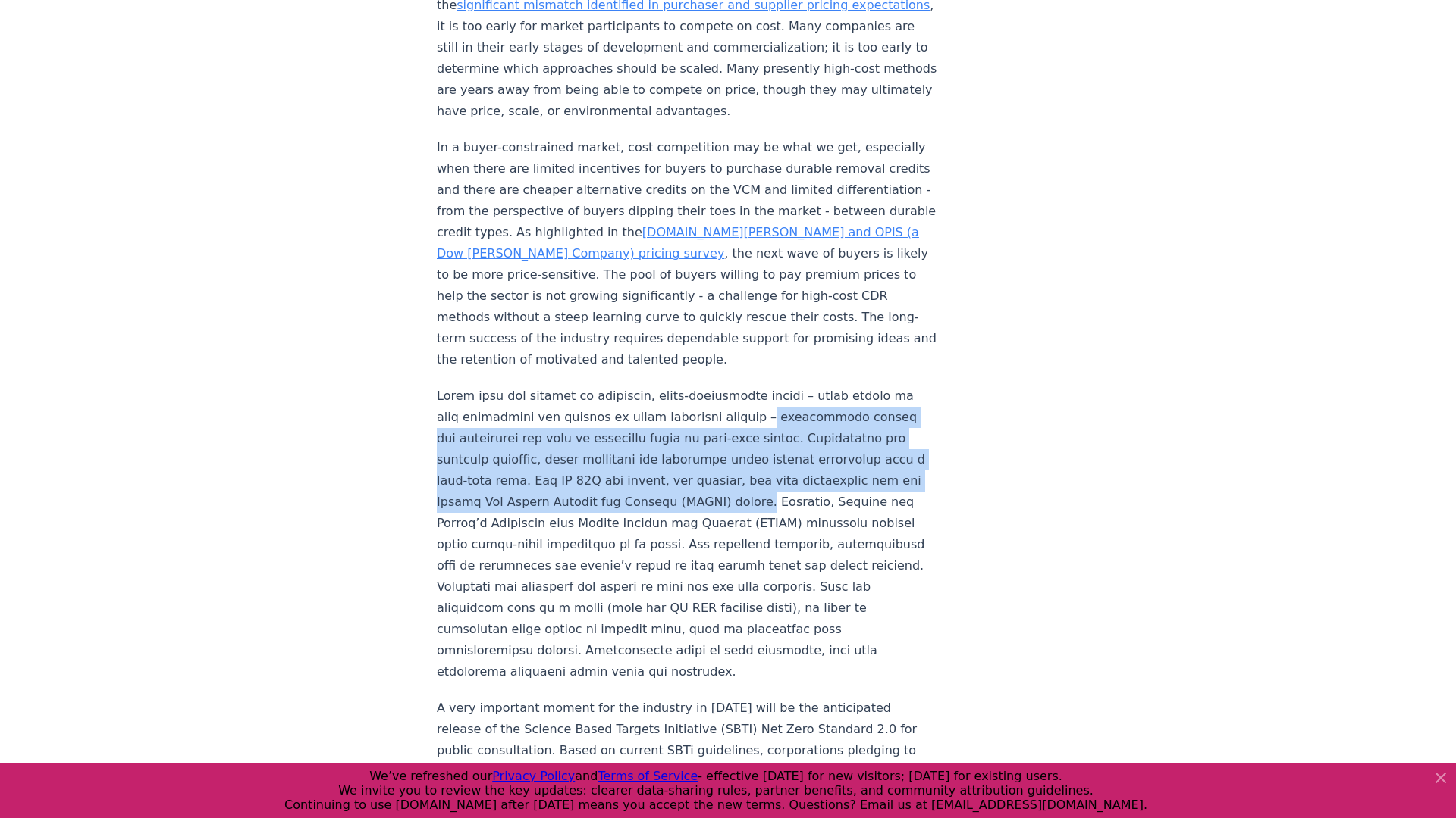
drag, startPoint x: 712, startPoint y: 264, endPoint x: 573, endPoint y: 349, distance: 162.9
click at [573, 386] on p at bounding box center [687, 535] width 502 height 297
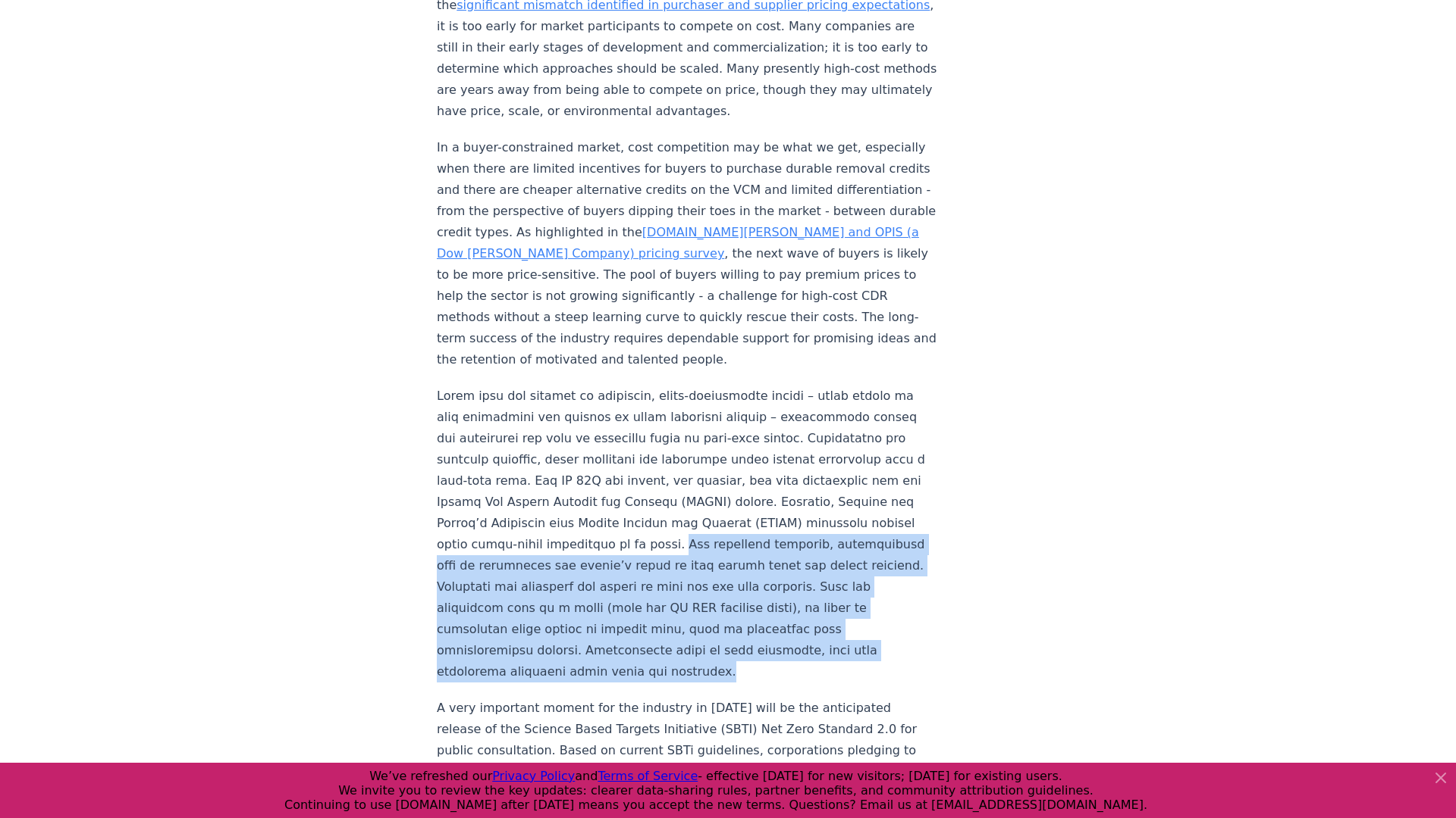
drag, startPoint x: 435, startPoint y: 393, endPoint x: 646, endPoint y: 497, distance: 235.2
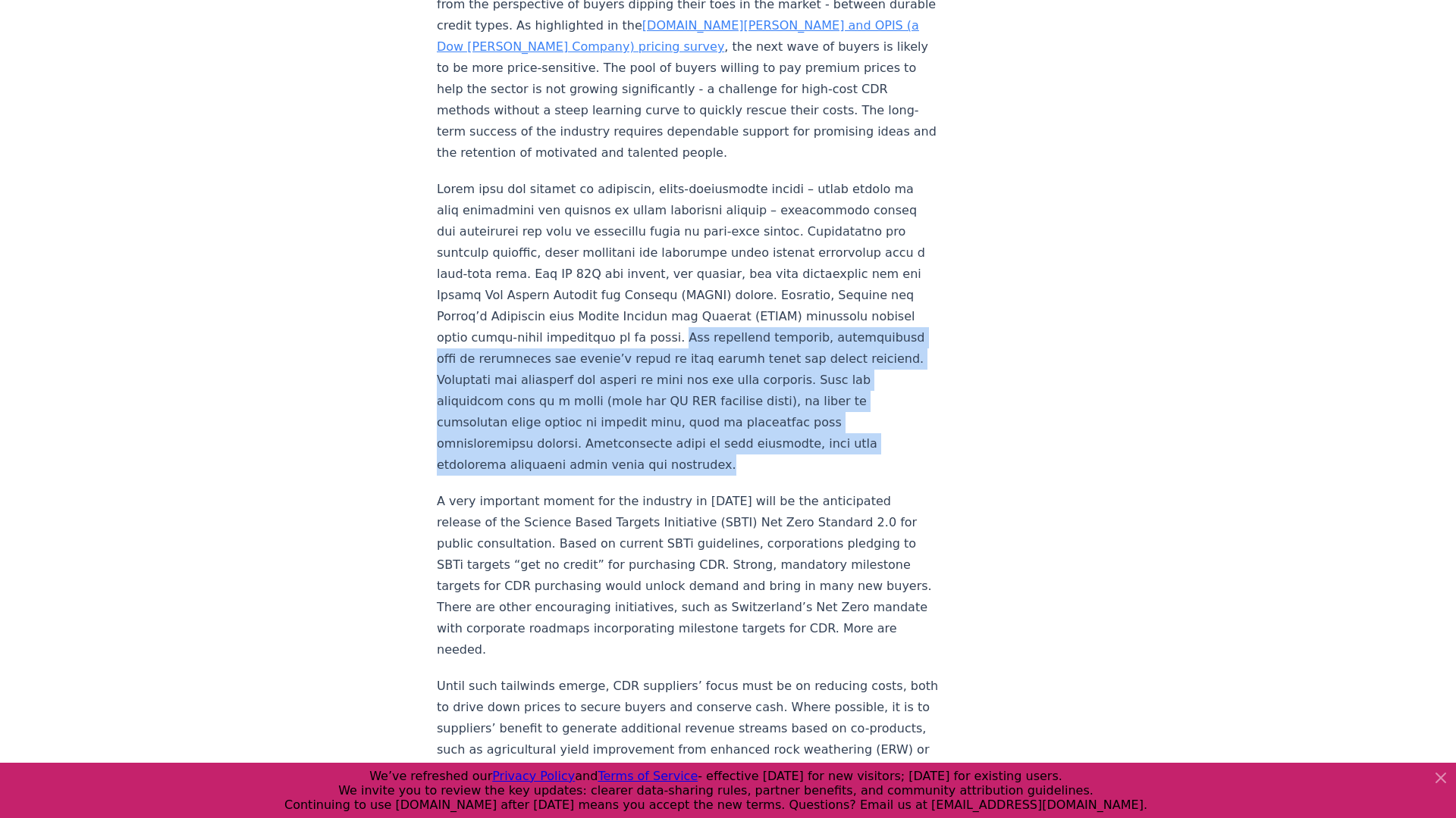
scroll to position [2060, 0]
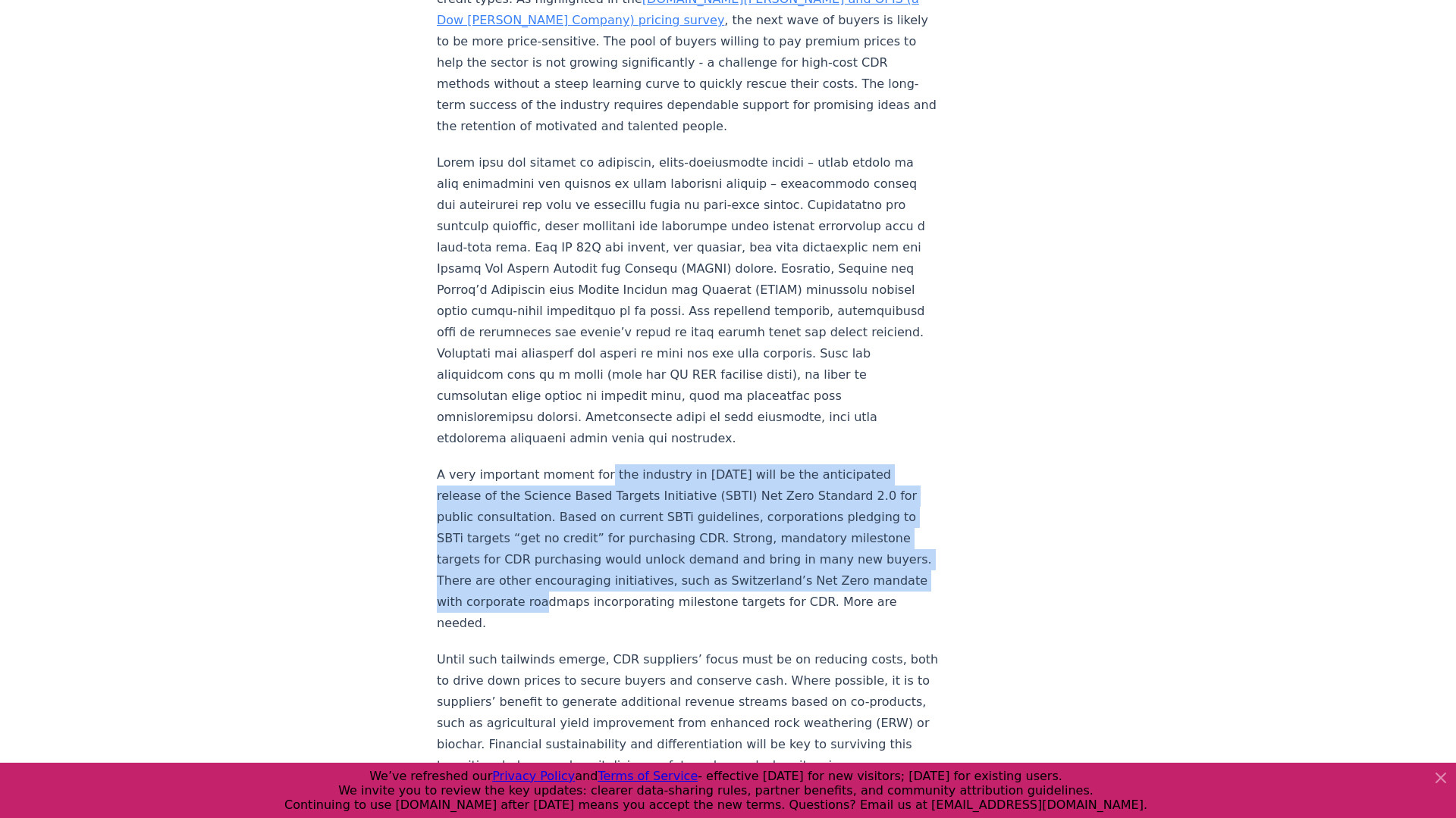
drag, startPoint x: 596, startPoint y: 307, endPoint x: 732, endPoint y: 412, distance: 171.8
click at [732, 464] on p "A very important moment for the industry in [DATE] will be the anticipated rele…" at bounding box center [687, 549] width 502 height 170
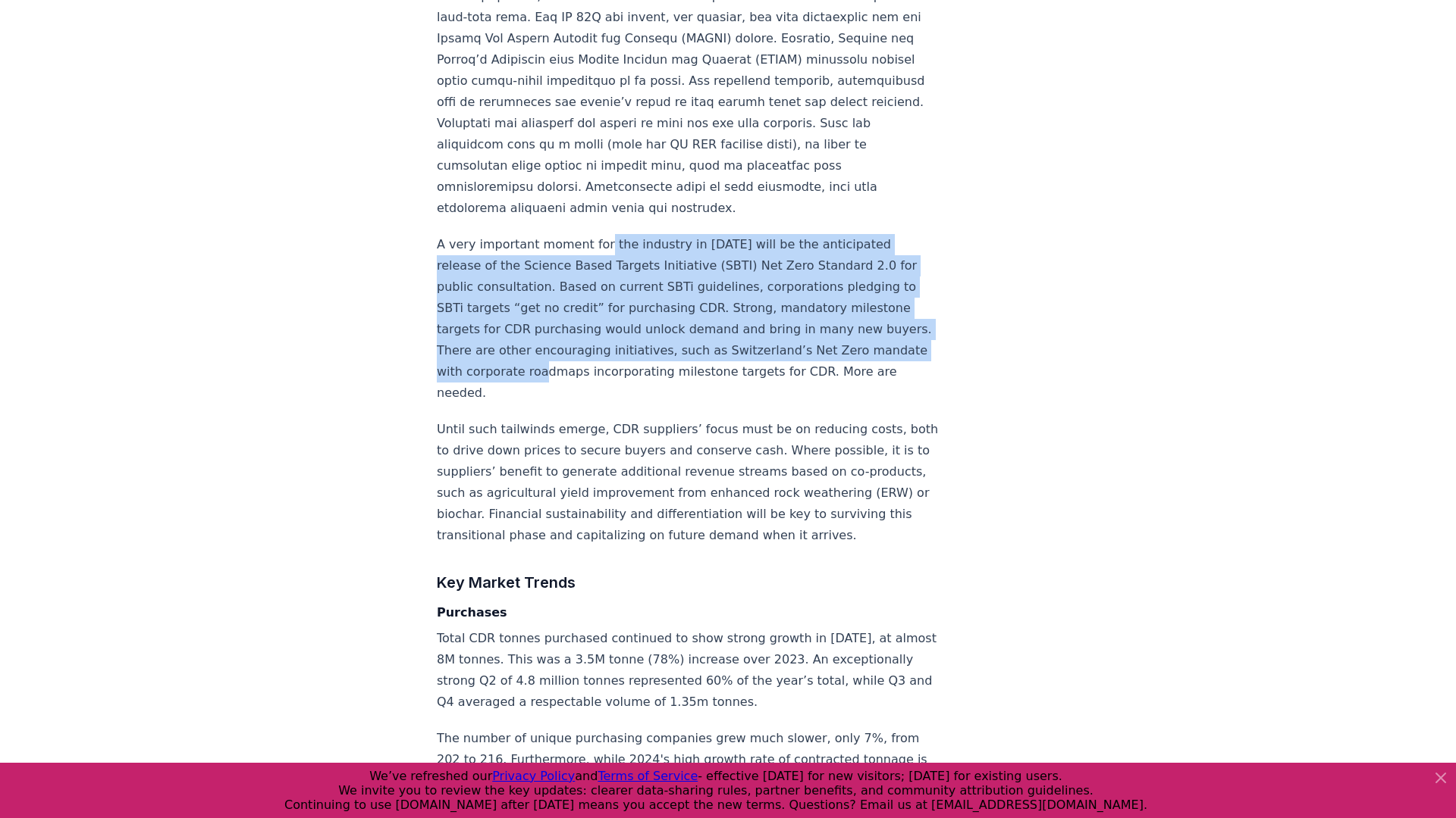
scroll to position [2370, 0]
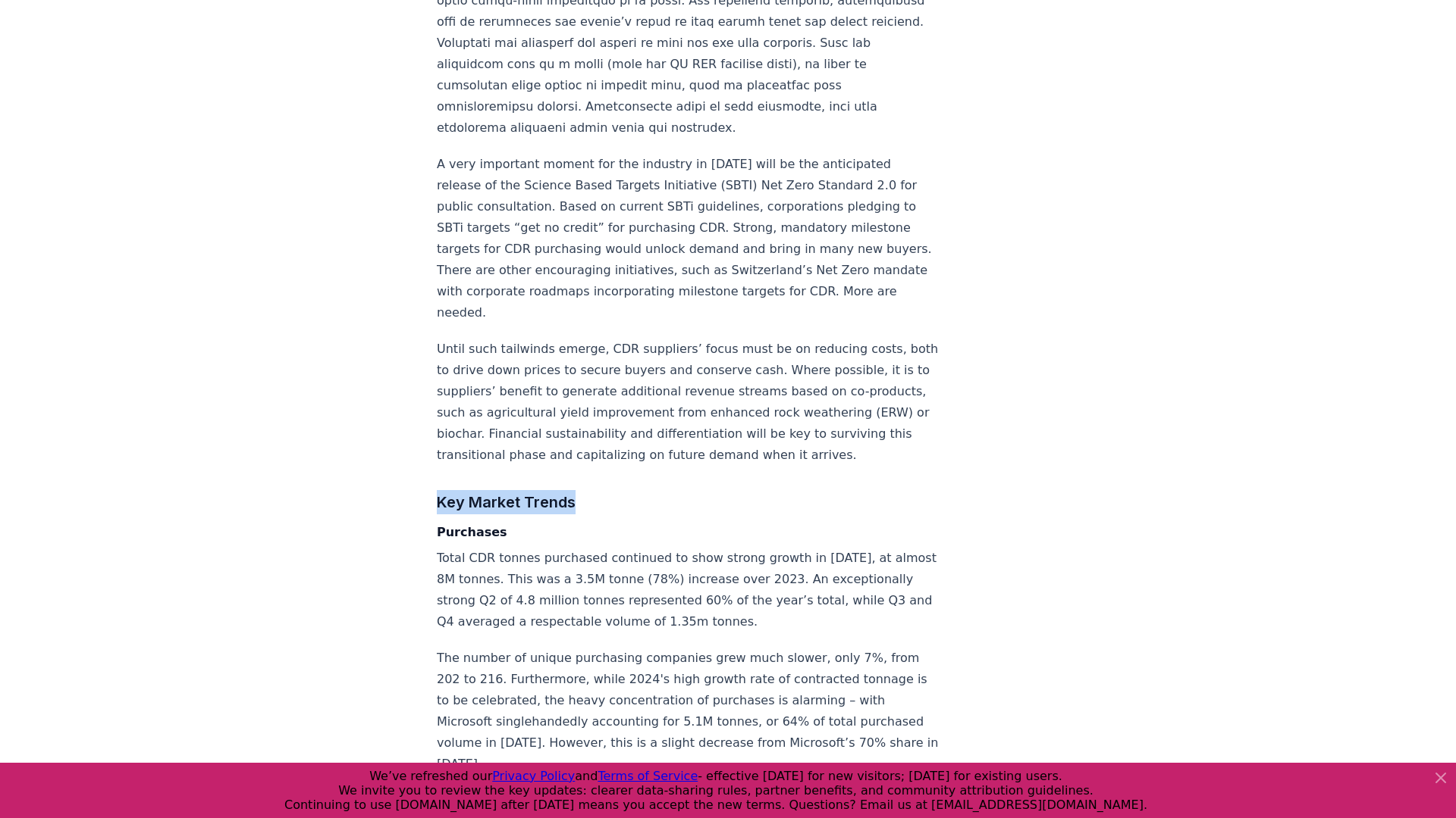
drag, startPoint x: 437, startPoint y: 304, endPoint x: 623, endPoint y: 304, distance: 186.0
click at [623, 490] on h3 "Key Market Trends" at bounding box center [687, 502] width 502 height 24
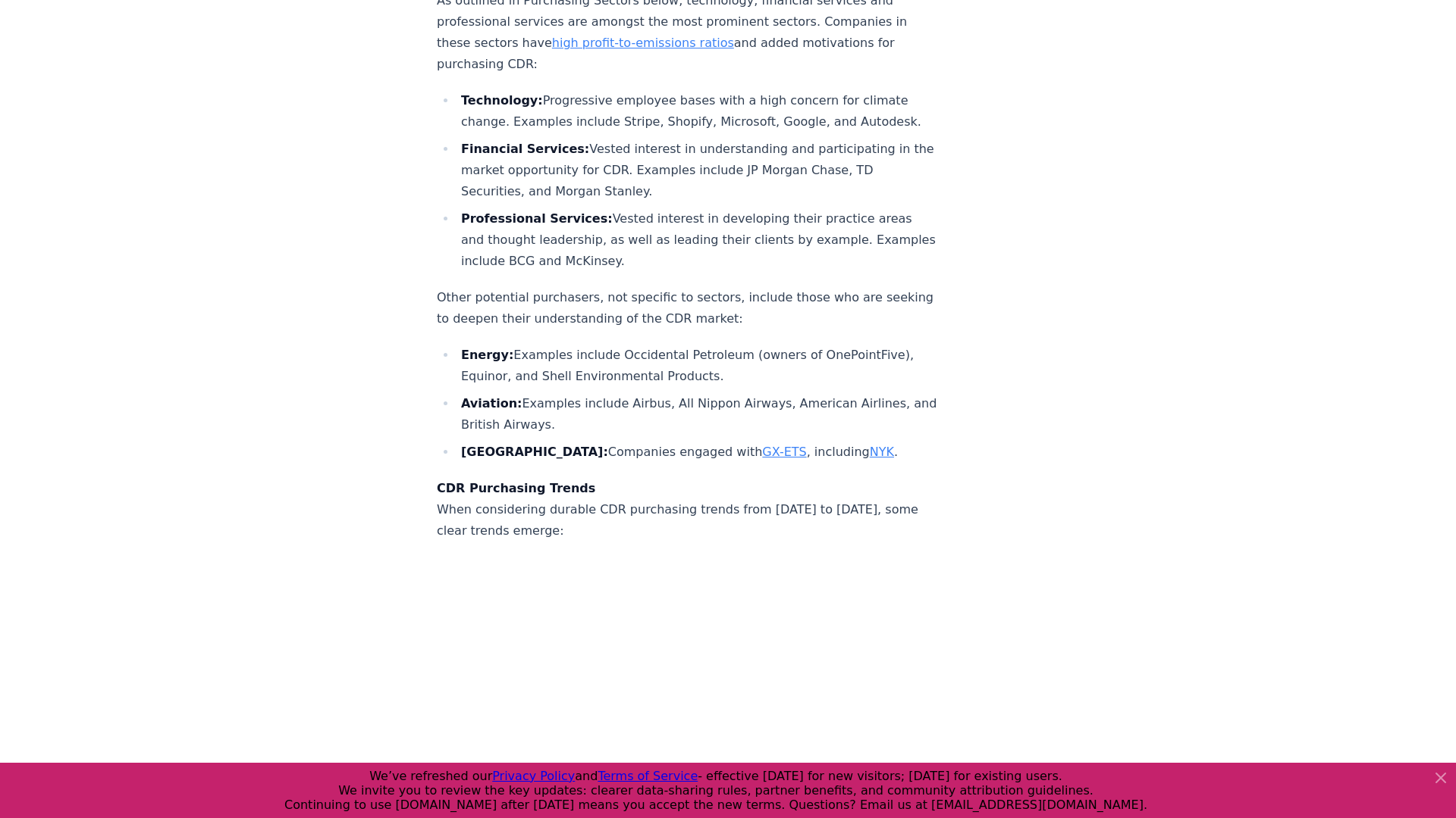
scroll to position [5850, 0]
